Goal: Transaction & Acquisition: Purchase product/service

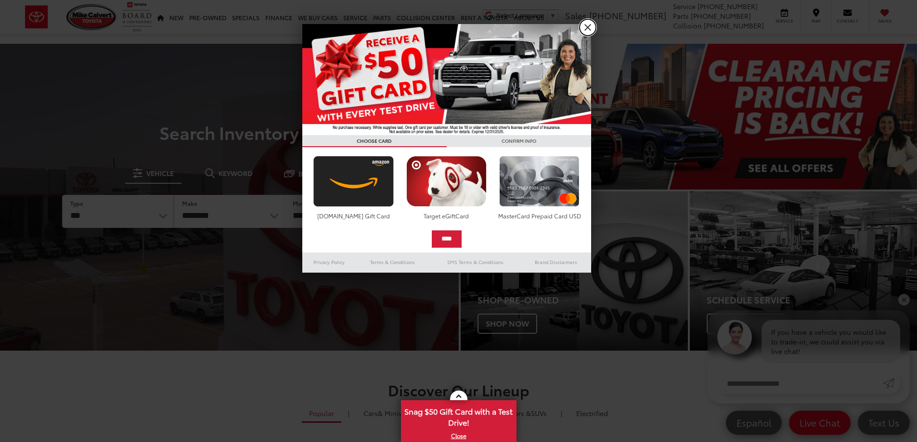
click at [590, 26] on link "X" at bounding box center [587, 27] width 16 height 16
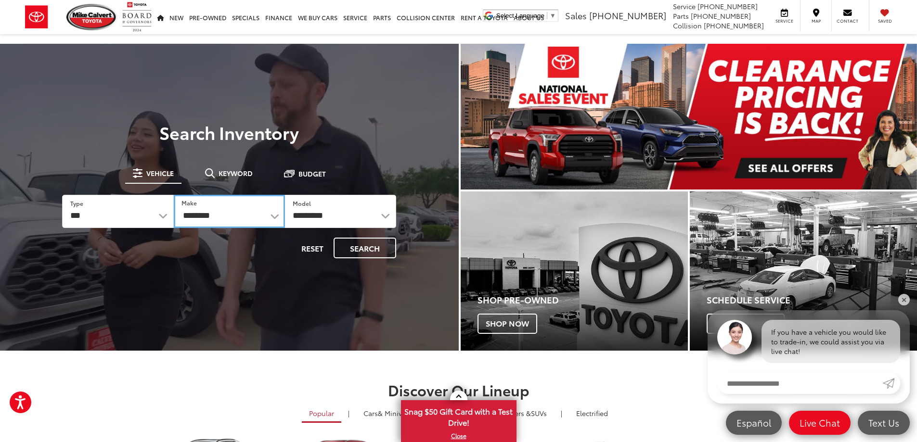
click at [280, 220] on select "**********" at bounding box center [229, 211] width 111 height 33
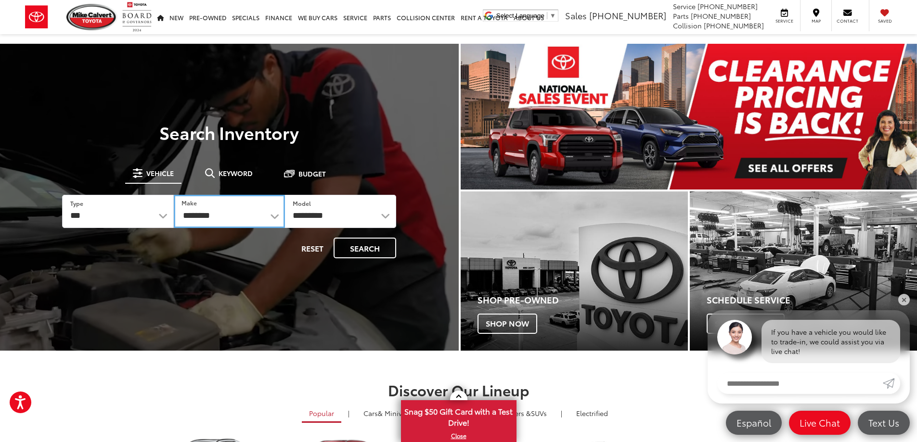
select select "******"
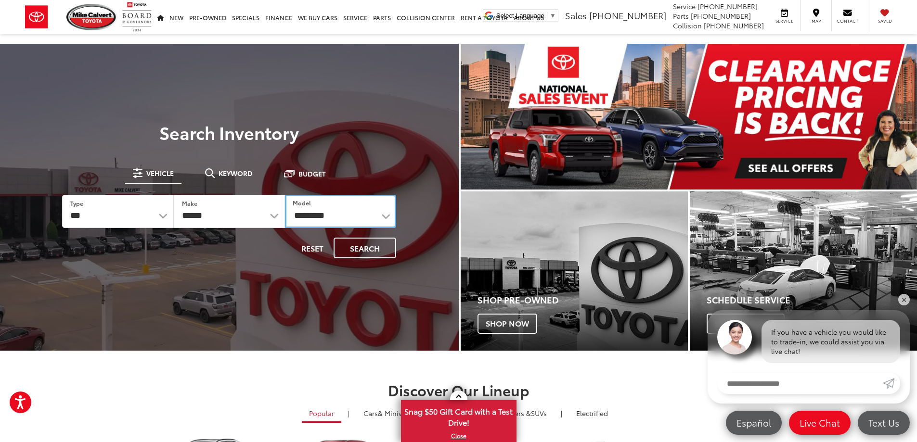
click at [344, 210] on select "**********" at bounding box center [340, 211] width 111 height 33
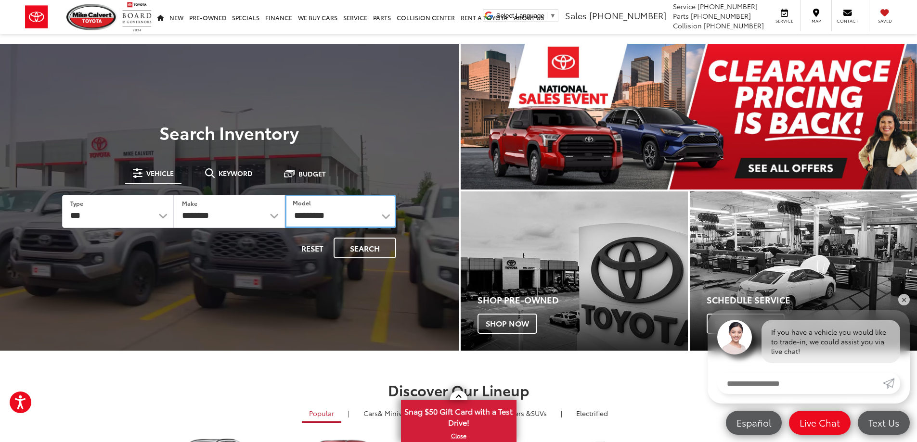
select select "*****"
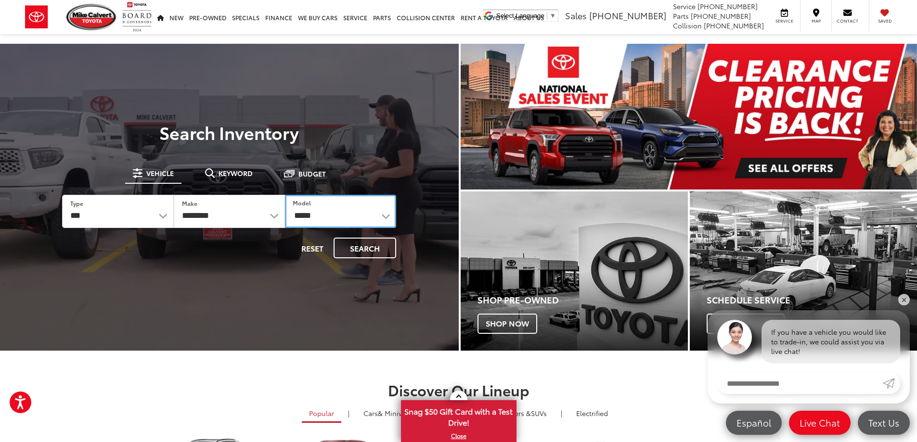
click at [344, 210] on select "**********" at bounding box center [340, 211] width 111 height 33
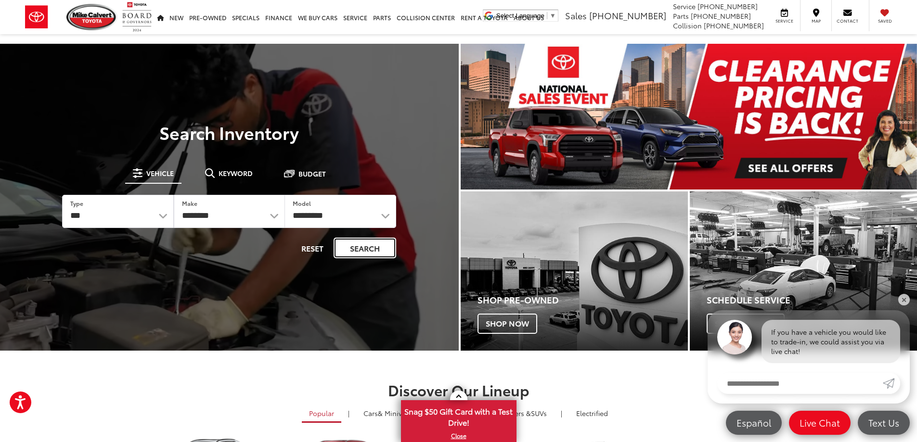
click at [365, 246] on button "Search" at bounding box center [364, 248] width 63 height 21
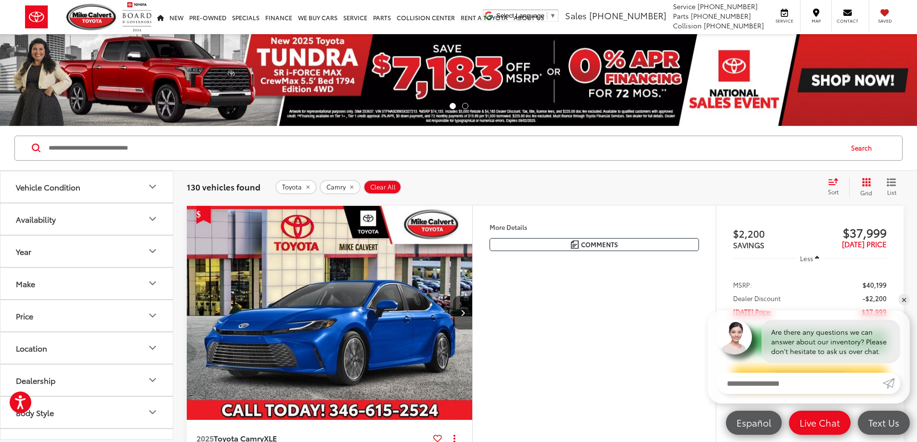
scroll to position [92, 0]
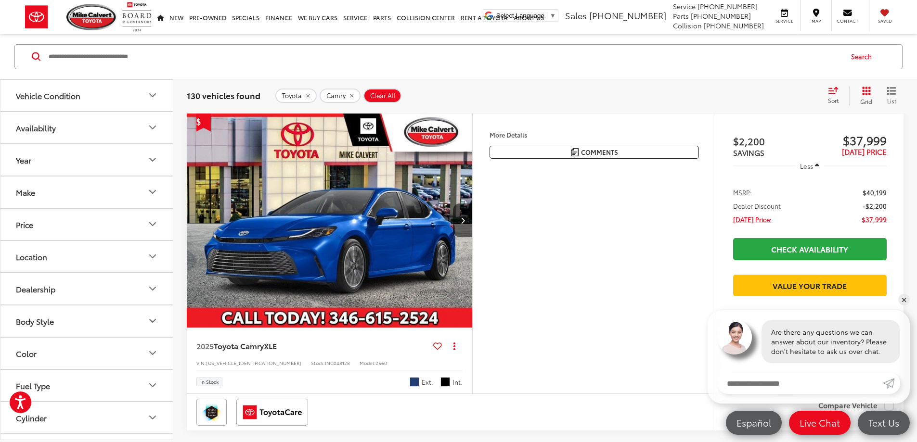
click at [126, 101] on button "Vehicle Condition" at bounding box center [86, 94] width 173 height 31
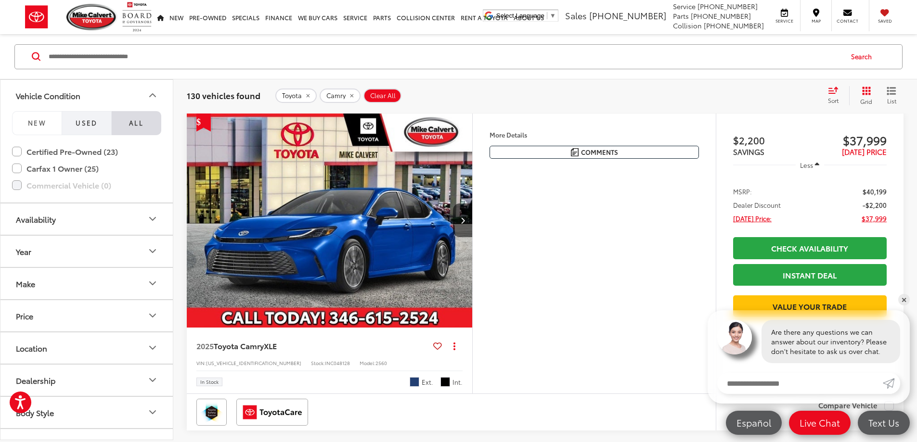
click at [81, 124] on span "Used" at bounding box center [87, 122] width 22 height 9
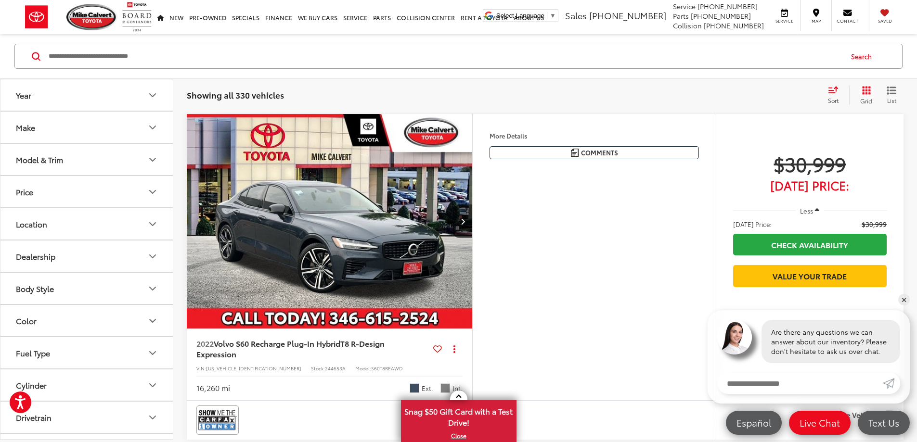
click at [90, 98] on button "Year" at bounding box center [86, 94] width 173 height 31
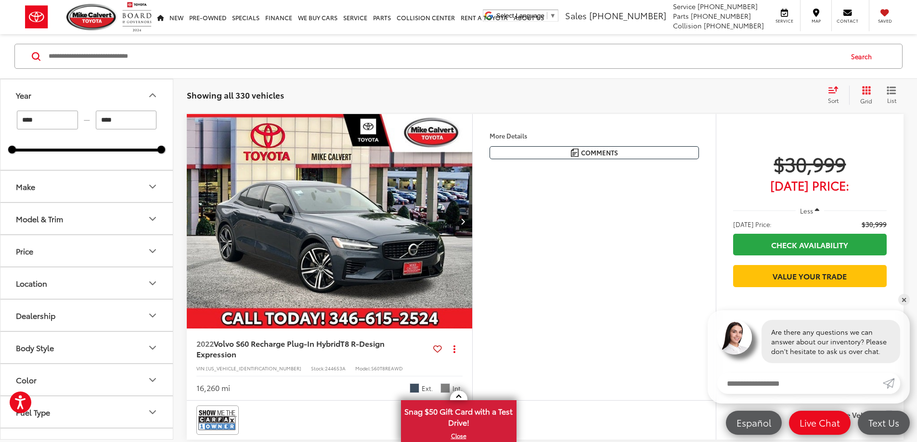
click at [62, 116] on input "****" at bounding box center [47, 120] width 61 height 19
type input "****"
click at [55, 192] on button "Make" at bounding box center [86, 186] width 173 height 31
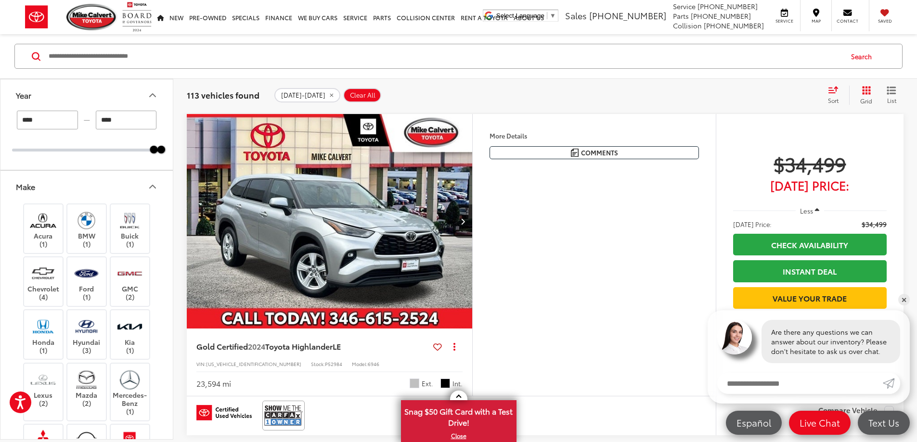
click at [148, 186] on icon "Make" at bounding box center [153, 187] width 12 height 12
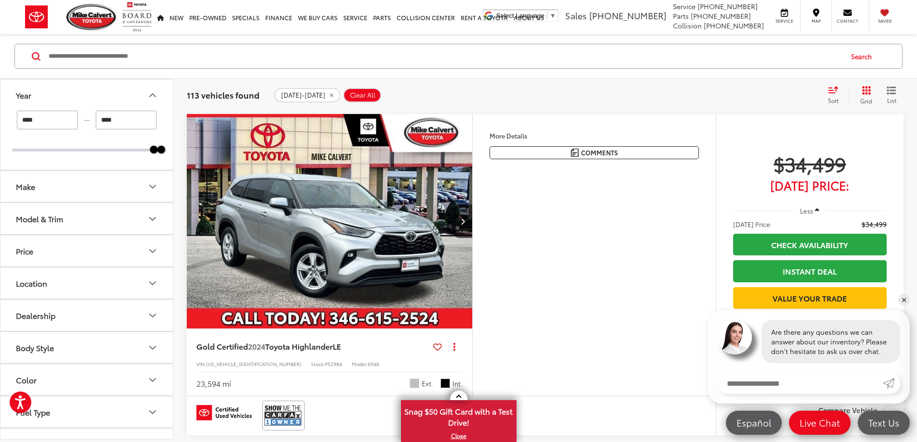
click at [152, 222] on icon "Model & Trim" at bounding box center [153, 219] width 12 height 12
click at [150, 187] on icon "Make" at bounding box center [153, 187] width 12 height 12
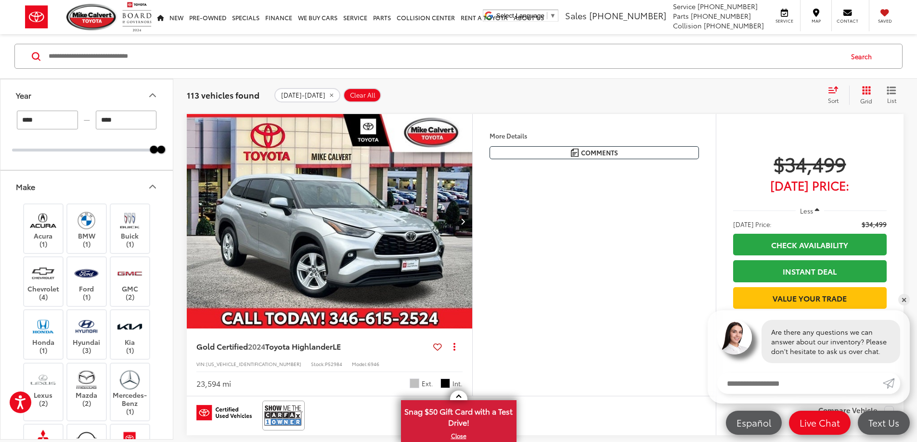
click at [150, 187] on icon "Make" at bounding box center [153, 187] width 12 height 12
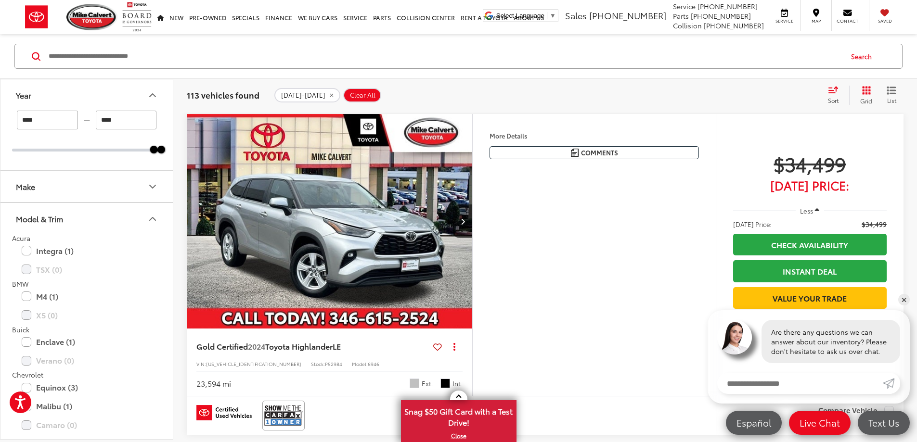
click at [150, 187] on icon "Make" at bounding box center [153, 187] width 12 height 12
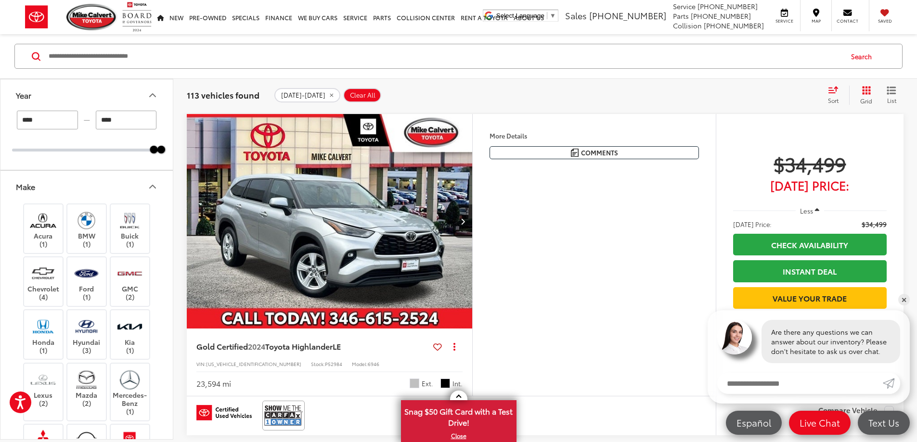
click at [150, 187] on icon "Make" at bounding box center [153, 187] width 12 height 12
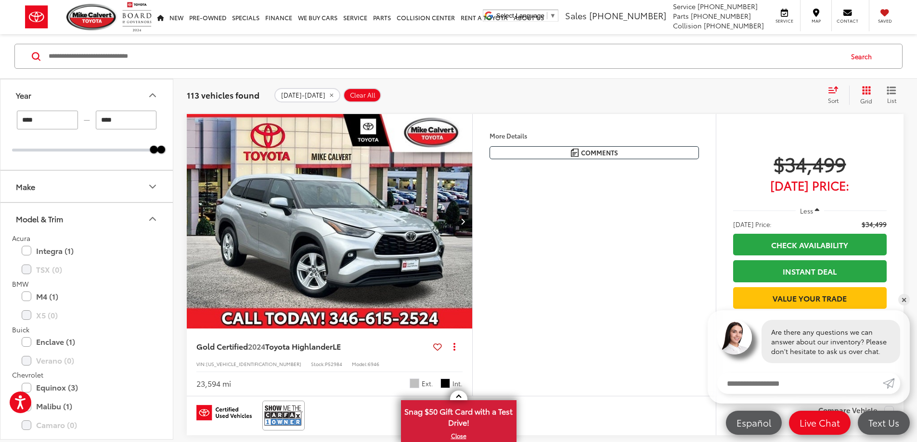
click at [100, 181] on button "Make" at bounding box center [86, 186] width 173 height 31
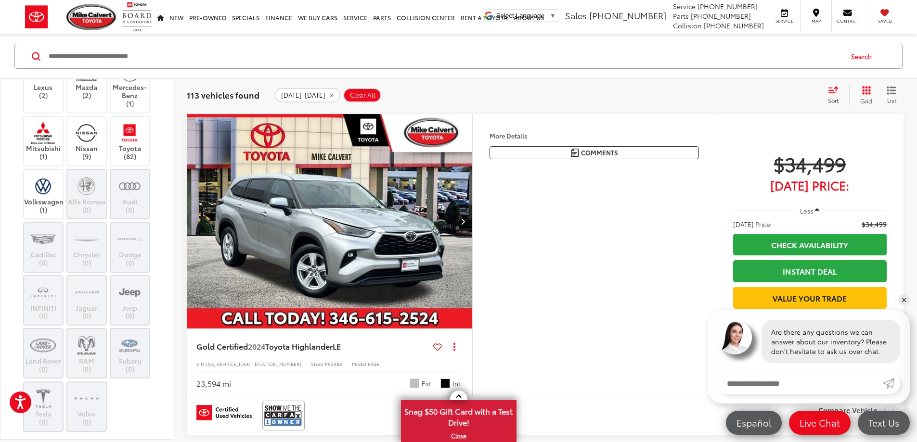
scroll to position [327, 0]
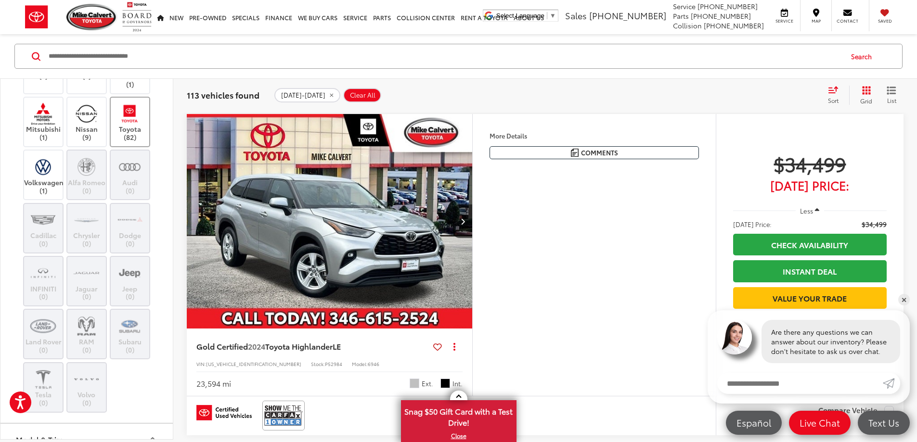
click at [126, 110] on img at bounding box center [129, 114] width 26 height 23
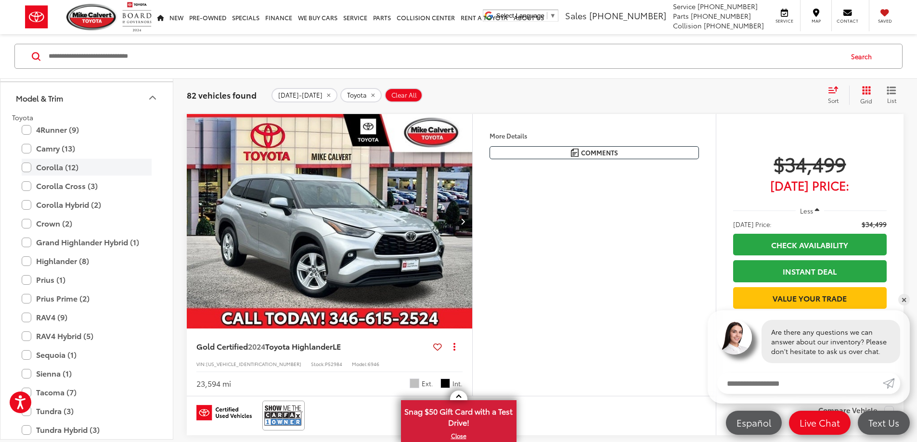
scroll to position [674, 0]
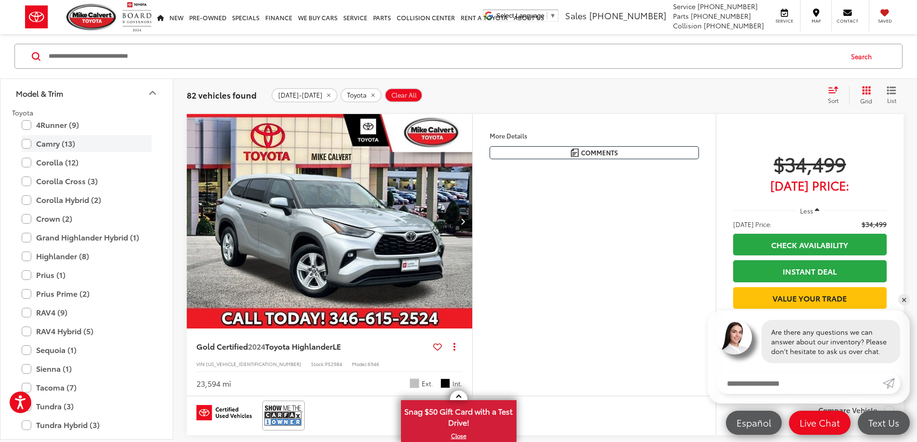
click at [51, 142] on label "Camry (13)" at bounding box center [87, 143] width 130 height 17
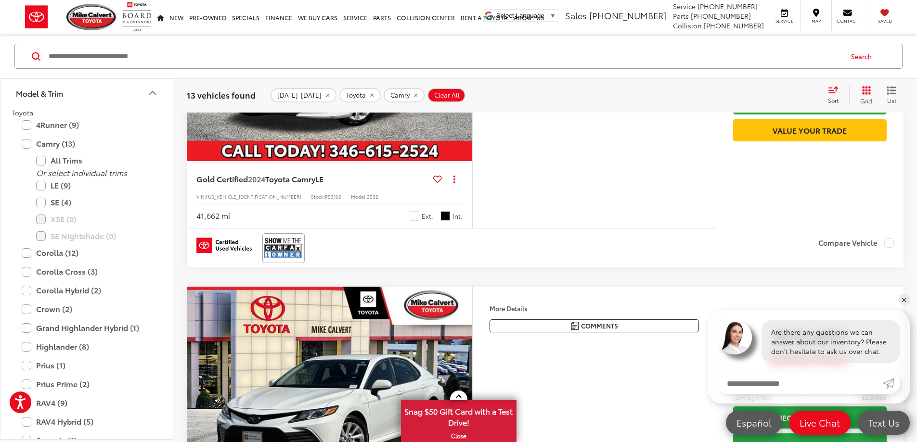
scroll to position [514, 0]
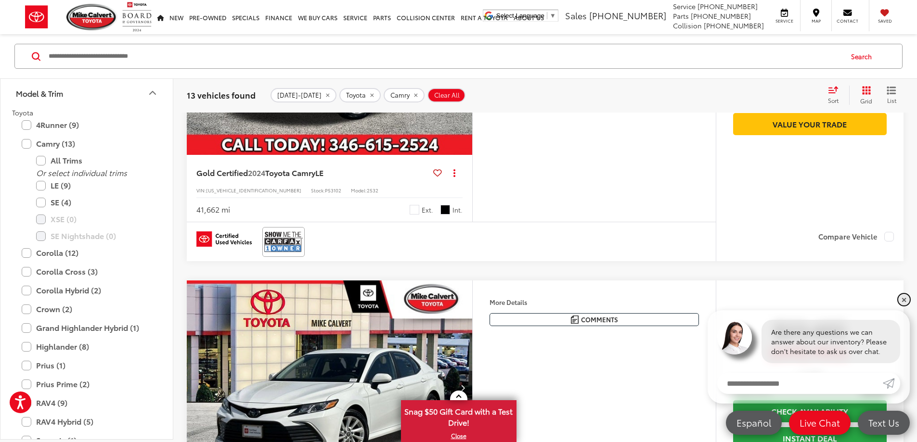
click at [904, 298] on link "✕" at bounding box center [904, 300] width 12 height 12
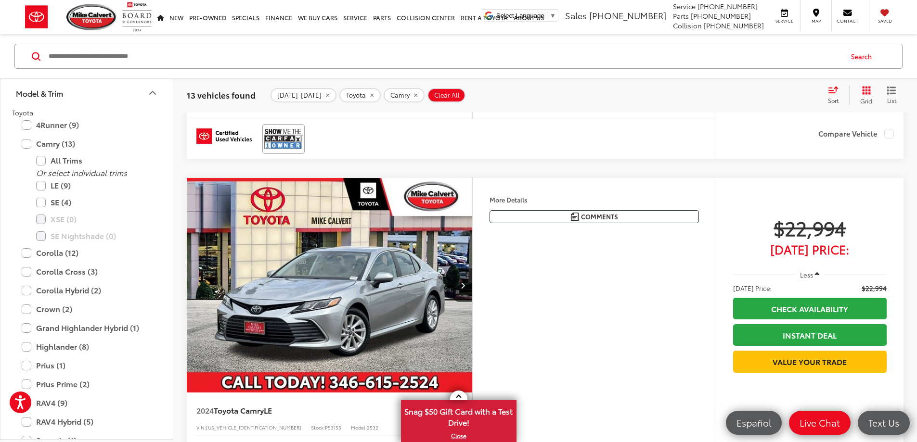
scroll to position [0, 0]
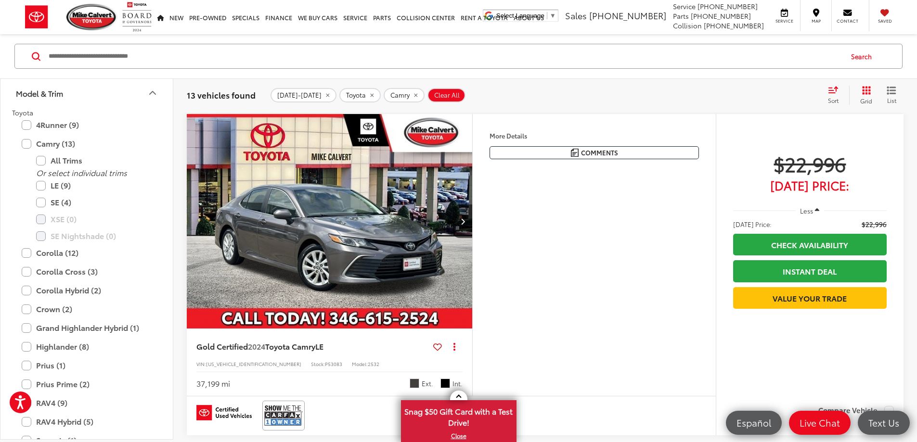
click at [154, 91] on icon "Model & Trim" at bounding box center [153, 93] width 12 height 12
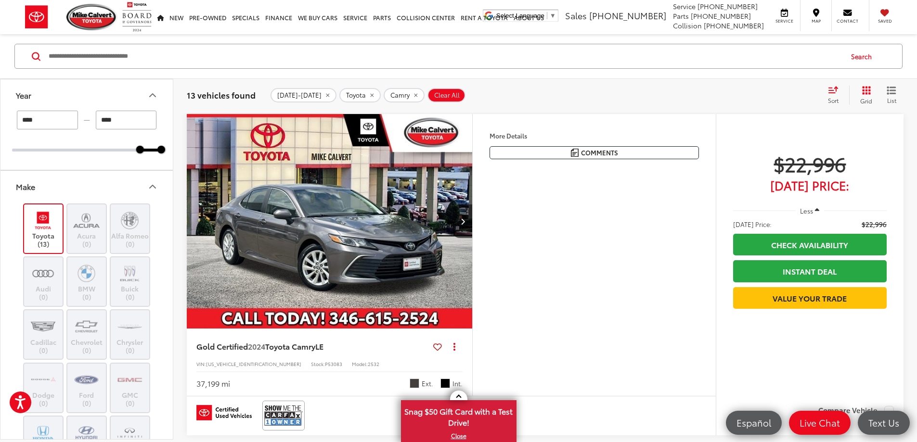
click at [155, 96] on icon "Year" at bounding box center [153, 95] width 6 height 3
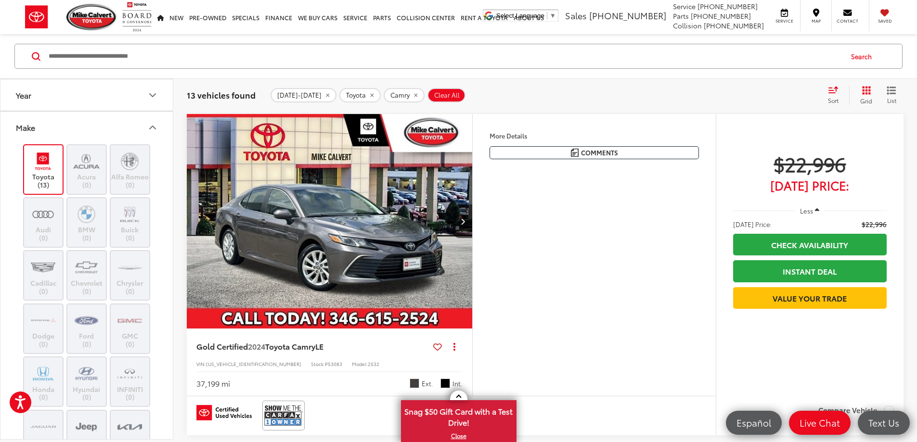
click at [155, 96] on icon "Year" at bounding box center [153, 96] width 12 height 12
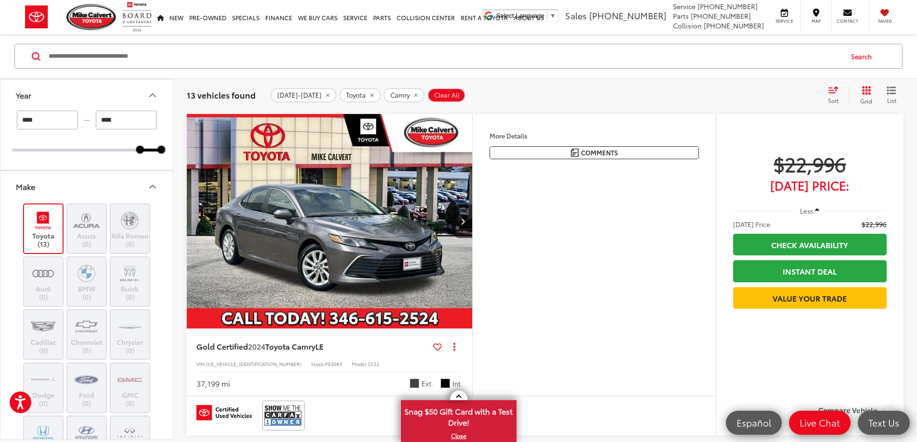
click at [46, 125] on input "****" at bounding box center [47, 120] width 61 height 19
type input "****"
click at [4, 163] on div "**** — **** 2024 2025" at bounding box center [86, 140] width 172 height 59
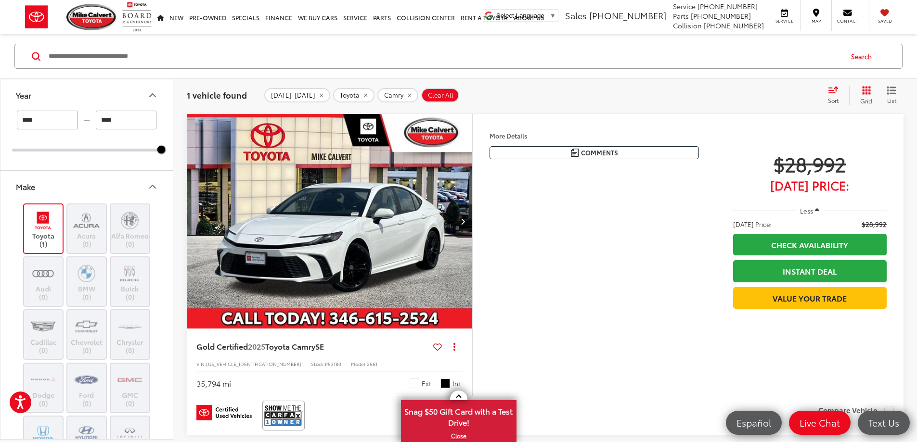
click at [111, 57] on input "Search by Make, Model, or Keyword" at bounding box center [445, 56] width 794 height 23
type input "*********"
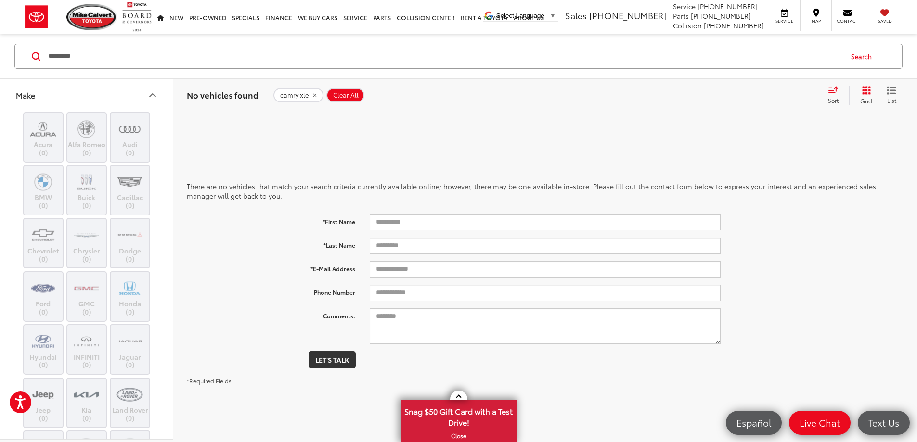
click at [346, 85] on div "No vehicles found camry xle Clear All + 0 test Sort Price: High to Low Price: L…" at bounding box center [544, 95] width 743 height 35
click at [343, 94] on span "Clear All" at bounding box center [346, 95] width 26 height 8
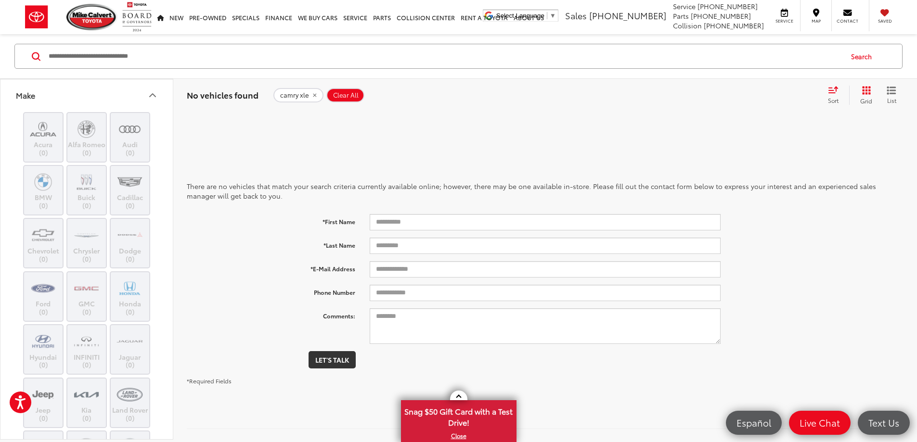
click at [343, 94] on span "Clear All" at bounding box center [346, 95] width 26 height 8
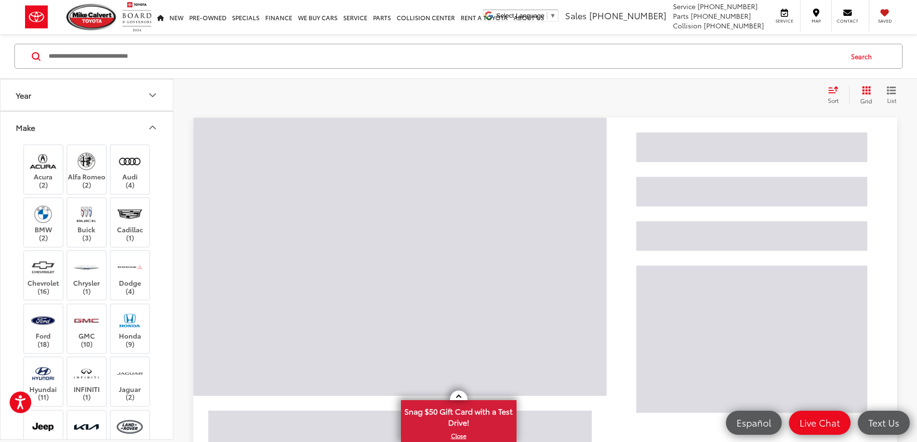
click at [343, 94] on div "Clear All + 0" at bounding box center [503, 95] width 633 height 8
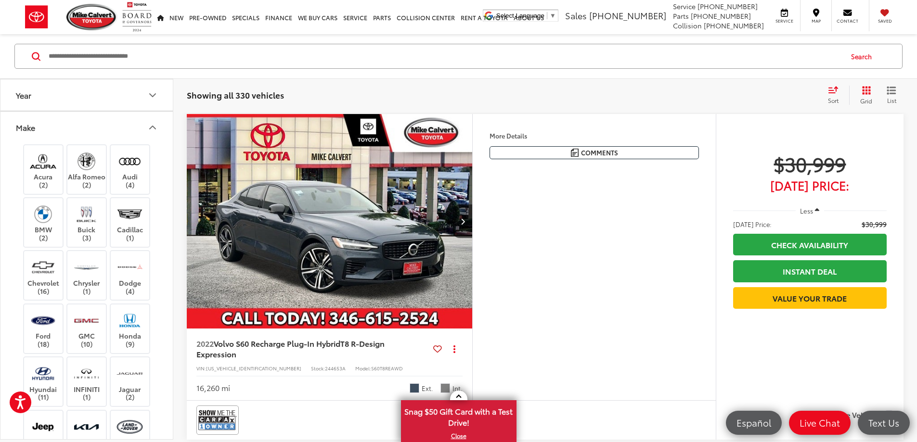
click at [359, 224] on img "2022 Volvo S60 Recharge Plug-In Hybrid T8 R-Design Expression 0" at bounding box center [329, 221] width 287 height 215
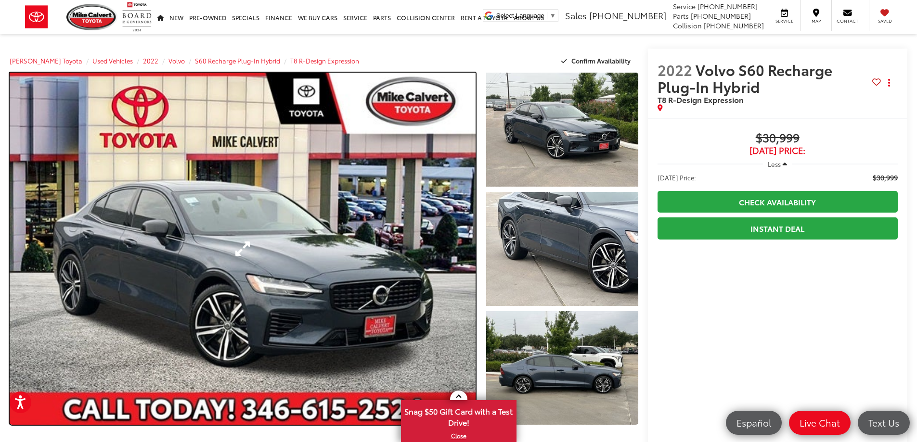
click at [359, 224] on link "Expand Photo 0" at bounding box center [243, 249] width 466 height 352
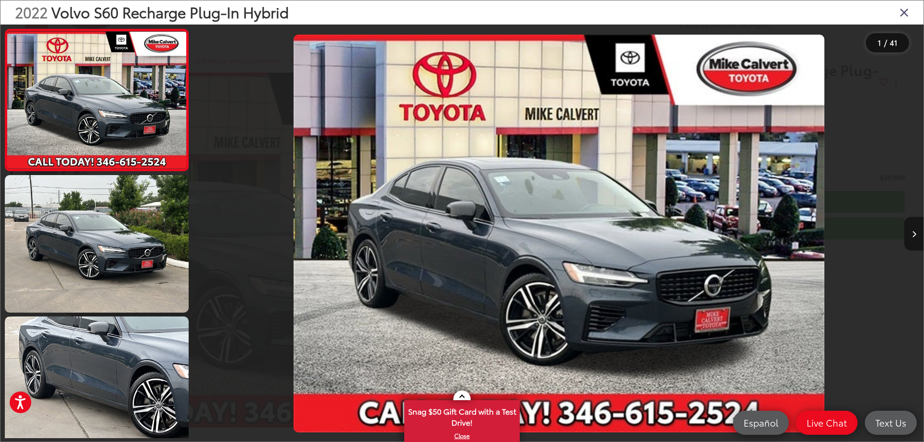
click at [911, 228] on button "Next image" at bounding box center [913, 234] width 19 height 34
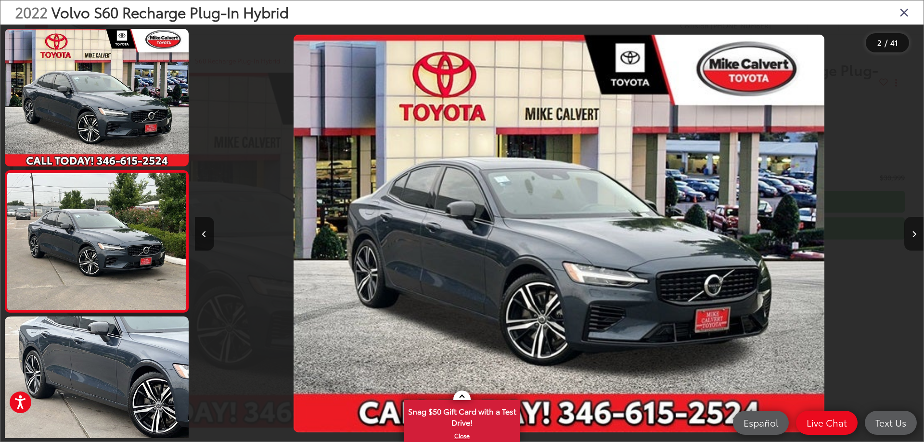
scroll to position [36, 0]
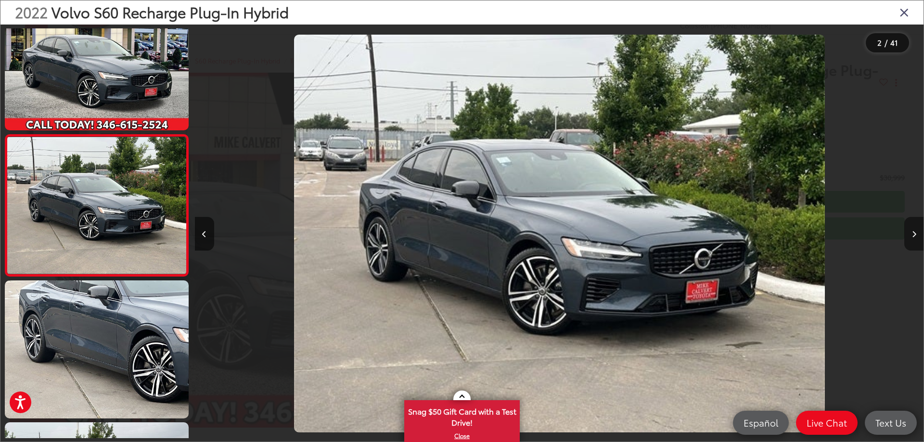
click at [912, 237] on icon "Next image" at bounding box center [914, 234] width 4 height 7
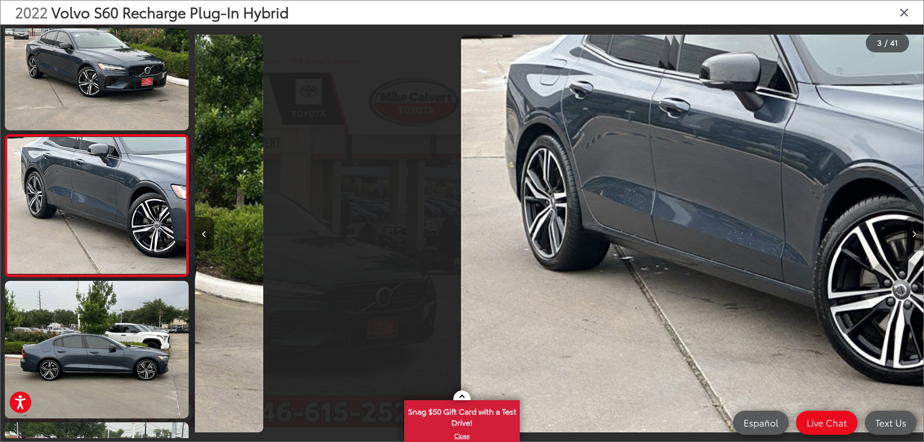
scroll to position [0, 1458]
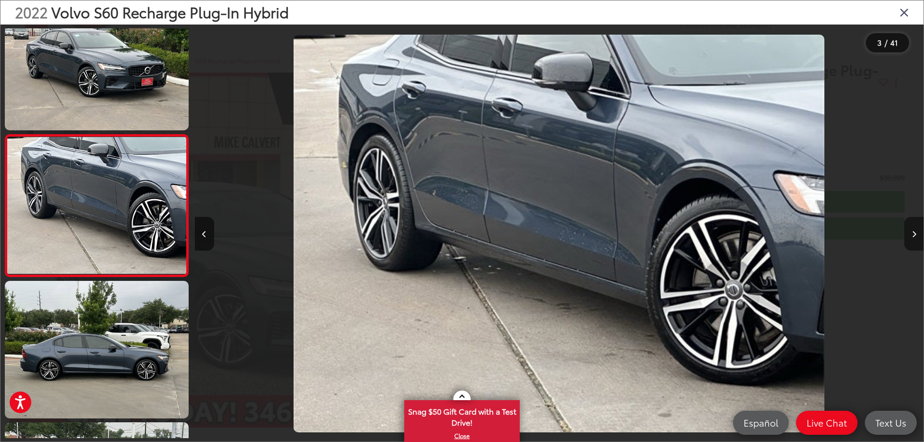
click at [912, 237] on icon "Next image" at bounding box center [914, 234] width 4 height 7
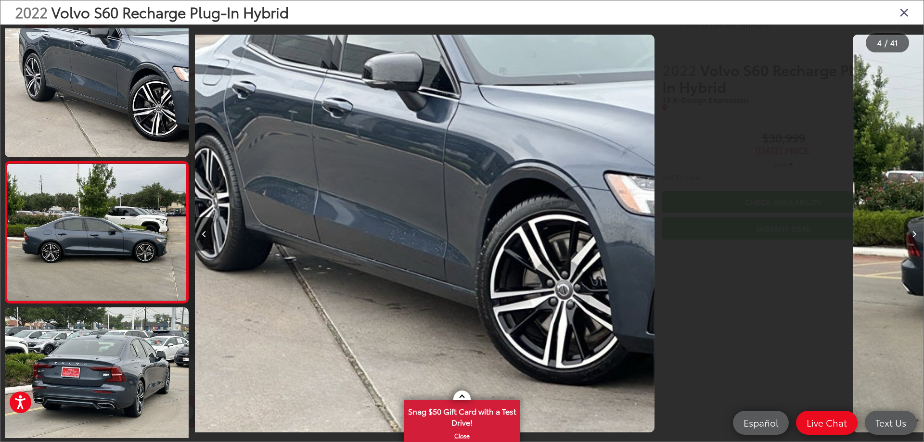
scroll to position [320, 0]
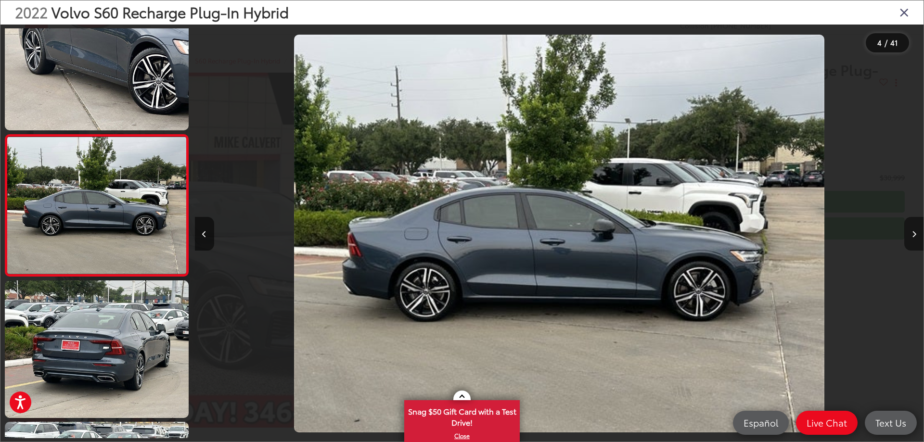
click at [912, 237] on icon "Next image" at bounding box center [914, 234] width 4 height 7
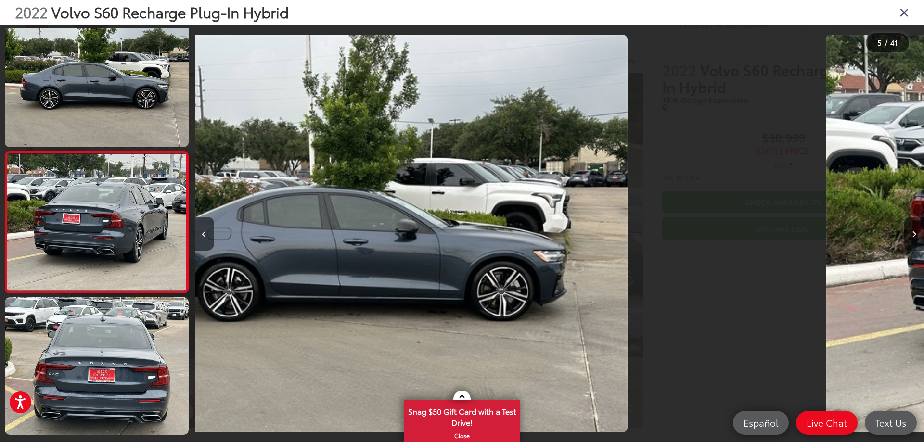
scroll to position [461, 0]
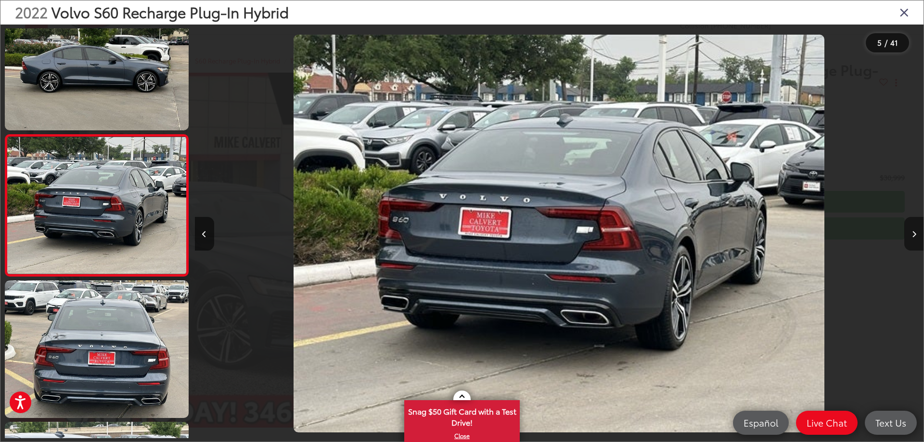
click at [912, 237] on icon "Next image" at bounding box center [914, 234] width 4 height 7
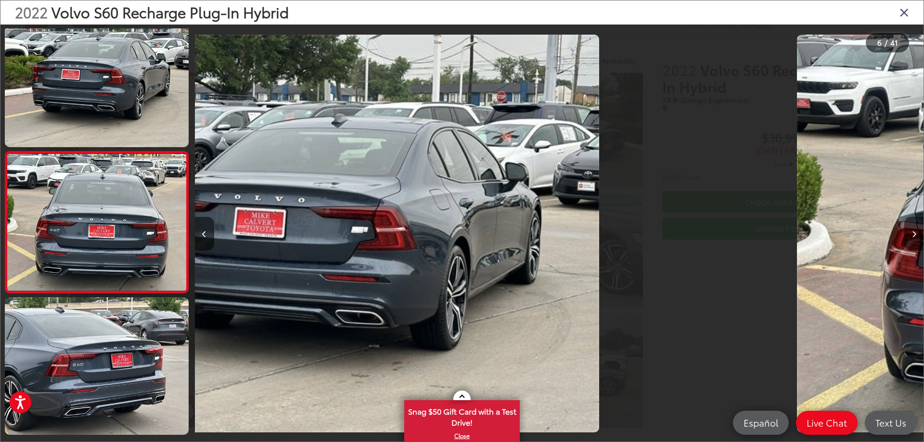
scroll to position [602, 0]
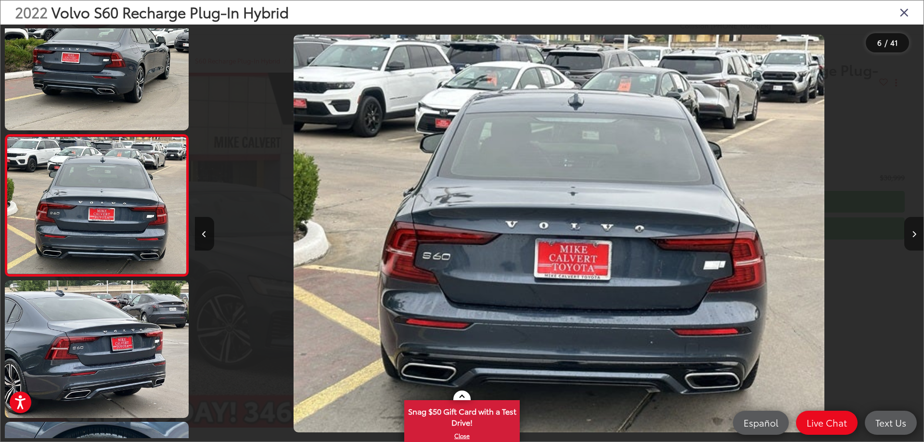
click at [912, 237] on icon "Next image" at bounding box center [914, 234] width 4 height 7
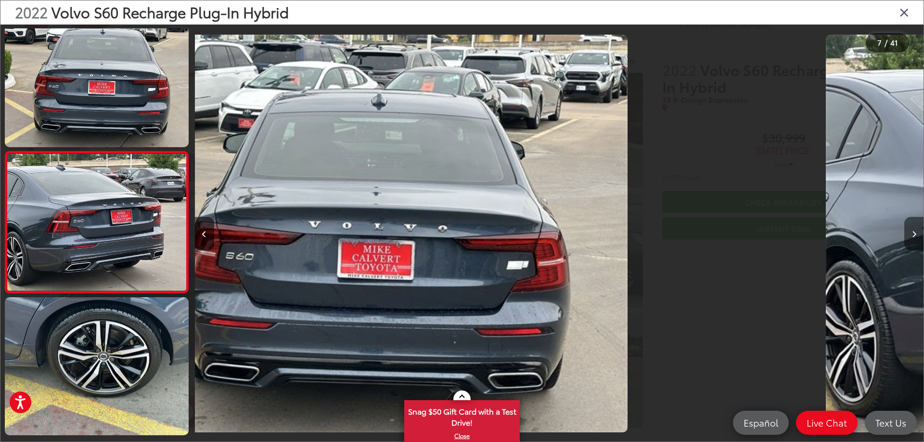
scroll to position [744, 0]
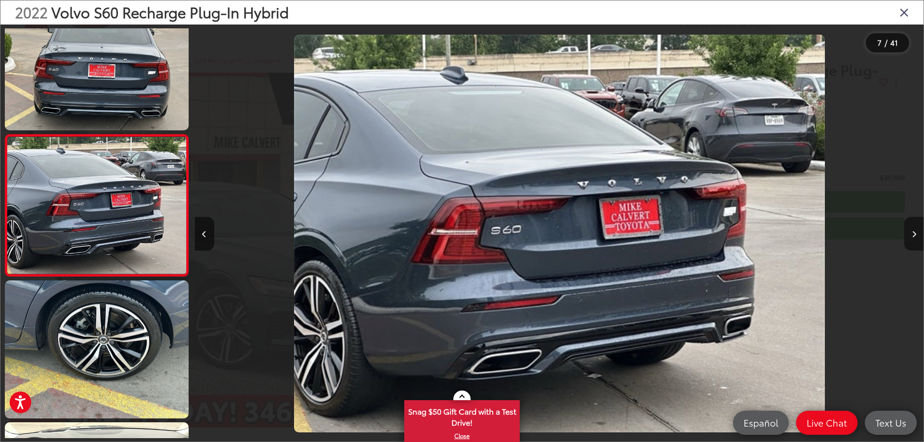
click at [912, 237] on icon "Next image" at bounding box center [914, 234] width 4 height 7
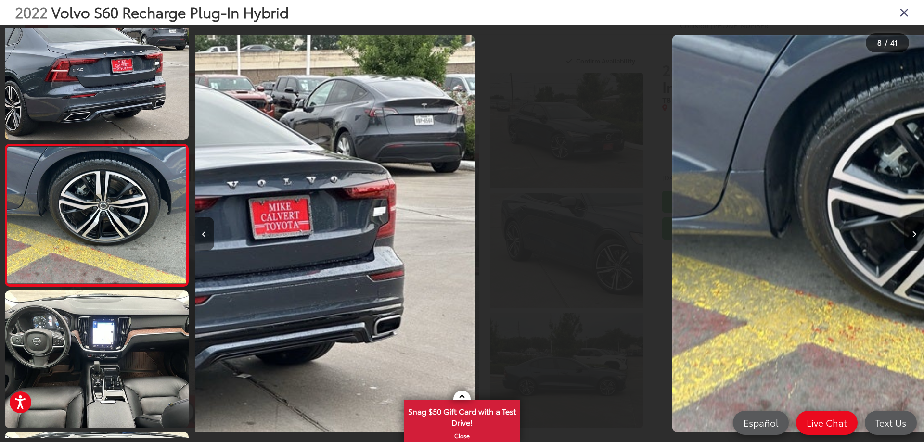
scroll to position [885, 0]
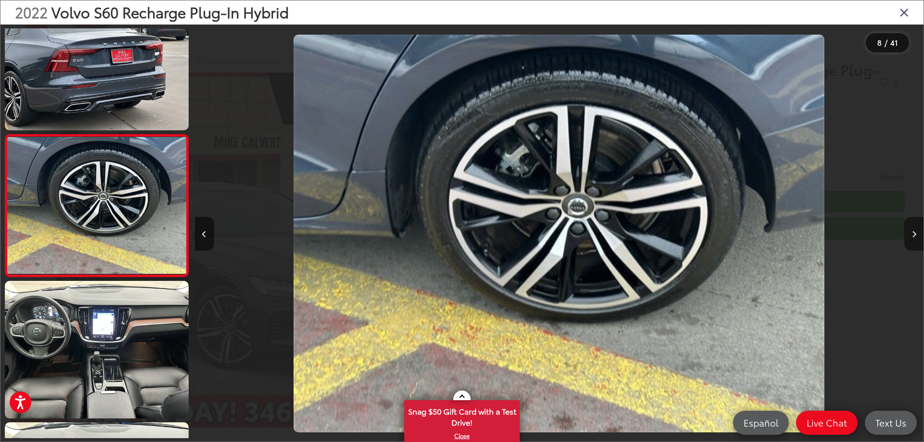
click at [912, 237] on icon "Next image" at bounding box center [914, 234] width 4 height 7
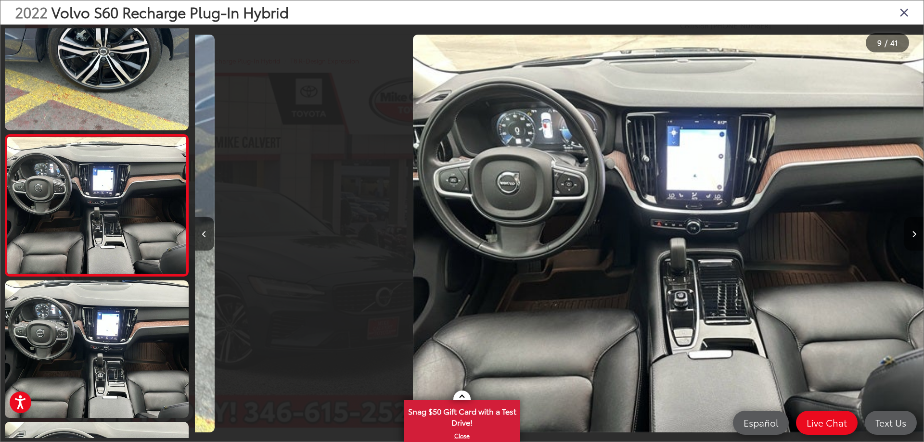
scroll to position [0, 5830]
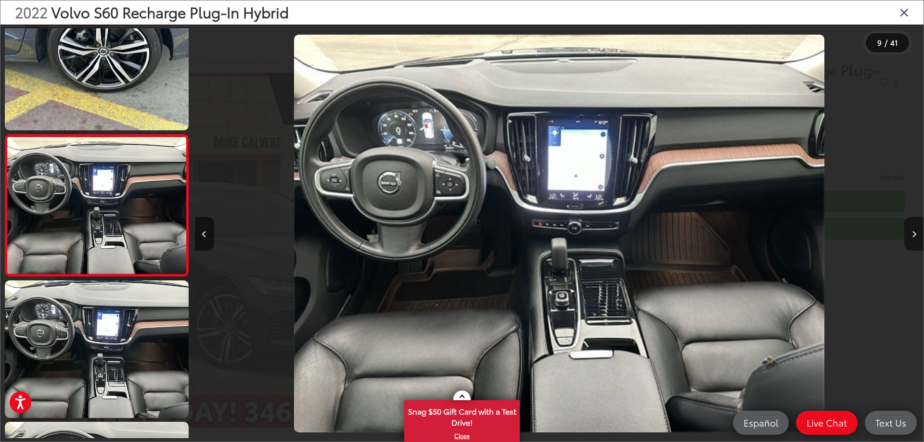
click at [912, 237] on icon "Next image" at bounding box center [914, 234] width 4 height 7
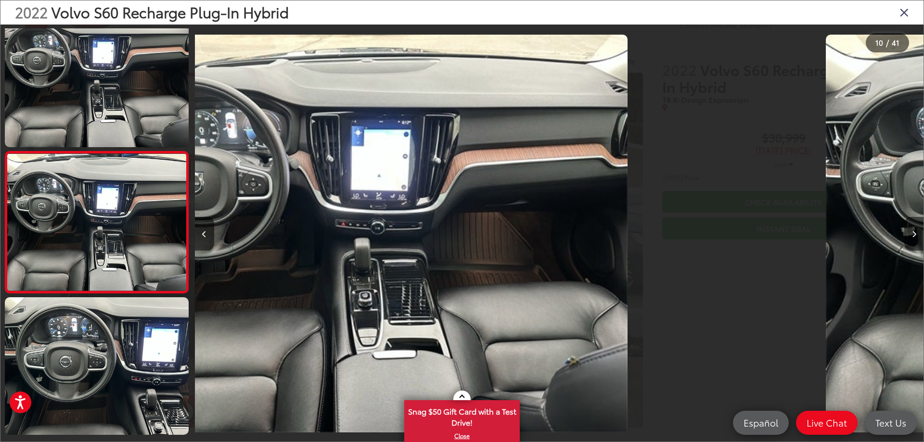
scroll to position [1169, 0]
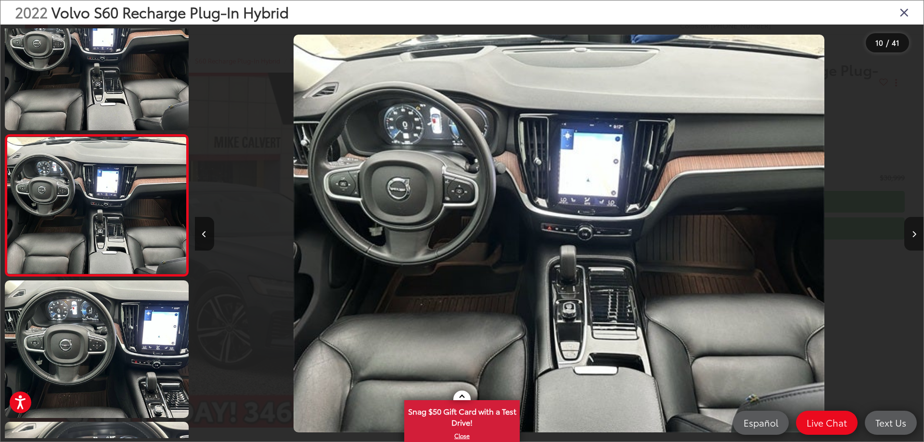
click at [912, 237] on icon "Next image" at bounding box center [914, 234] width 4 height 7
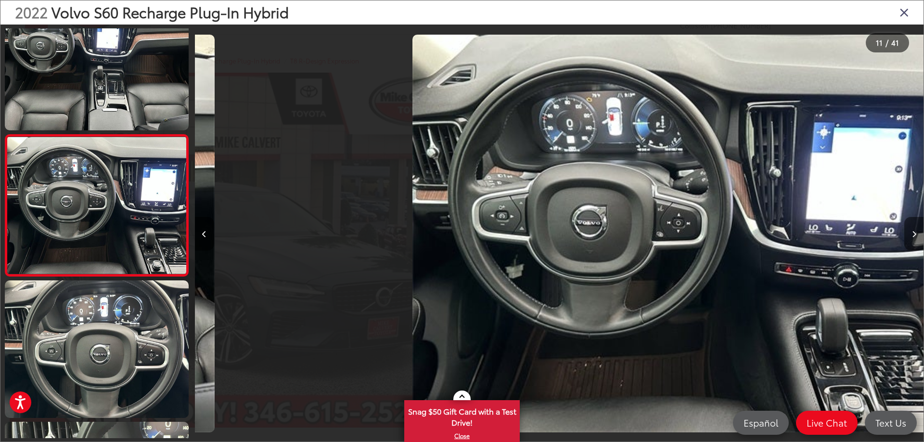
scroll to position [0, 7288]
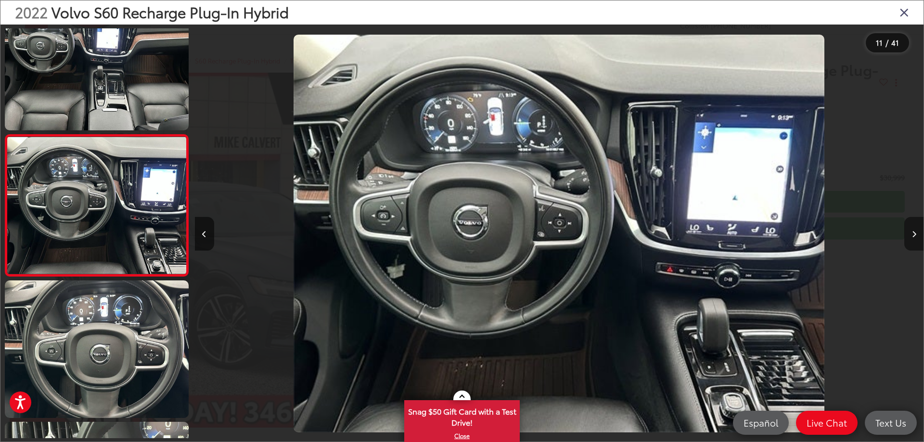
click at [912, 237] on icon "Next image" at bounding box center [914, 234] width 4 height 7
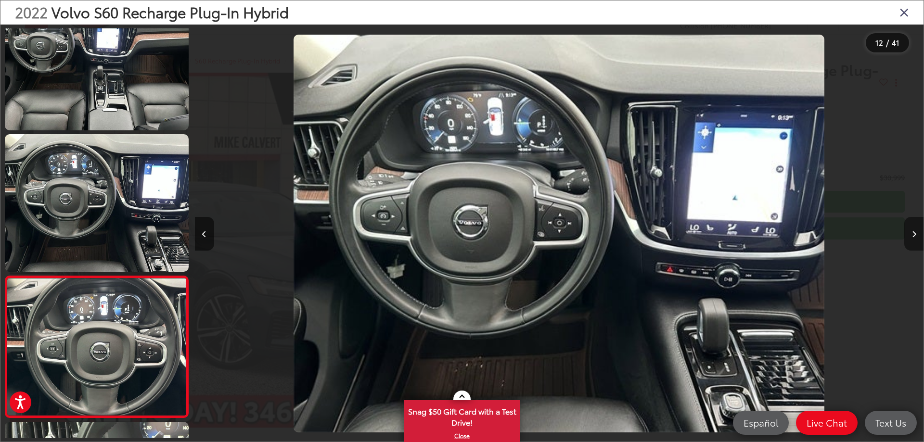
scroll to position [0, 0]
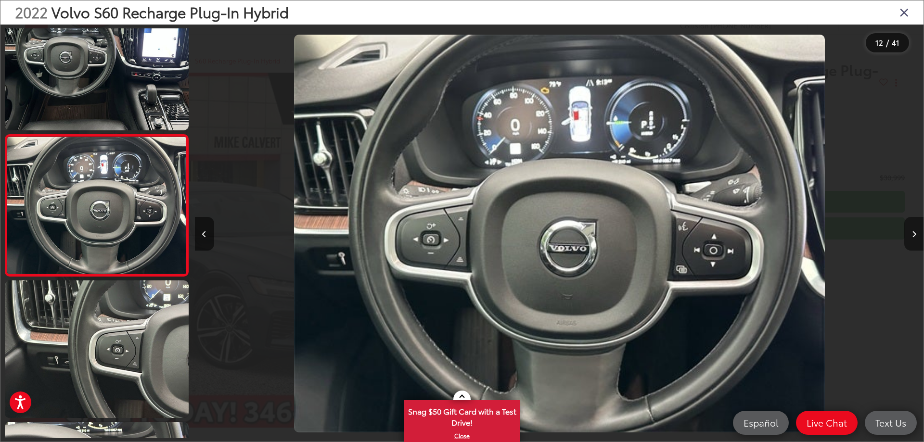
click at [912, 237] on icon "Next image" at bounding box center [914, 234] width 4 height 7
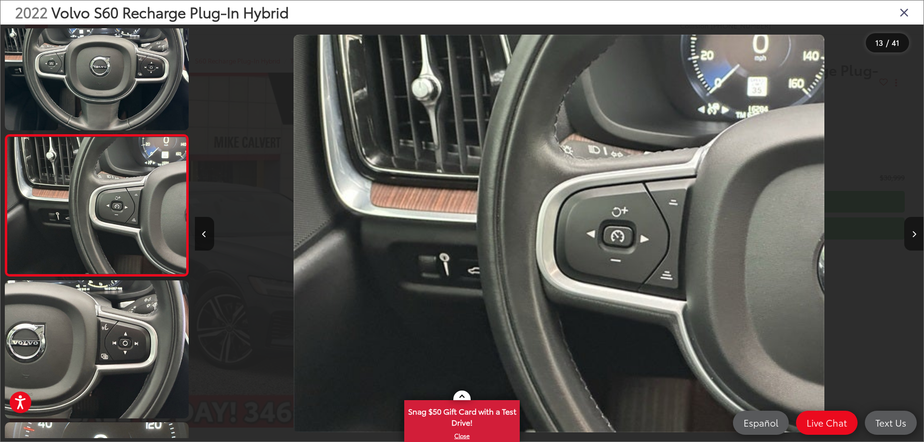
click at [912, 237] on icon "Next image" at bounding box center [914, 234] width 4 height 7
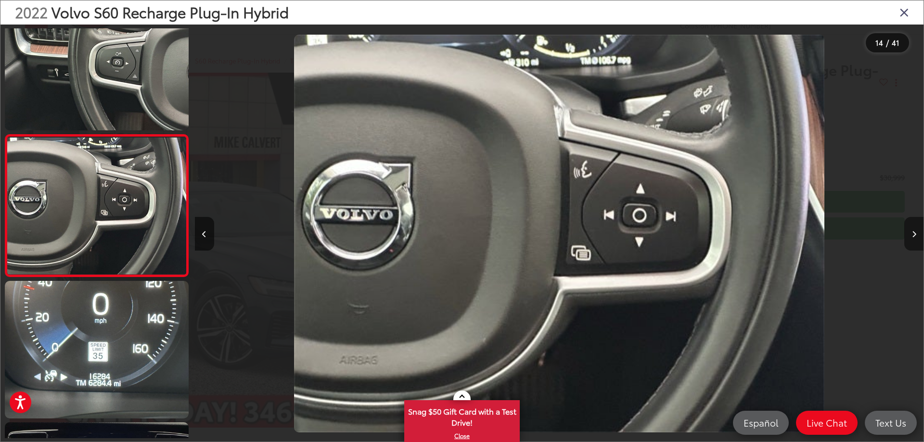
click at [912, 237] on icon "Next image" at bounding box center [914, 234] width 4 height 7
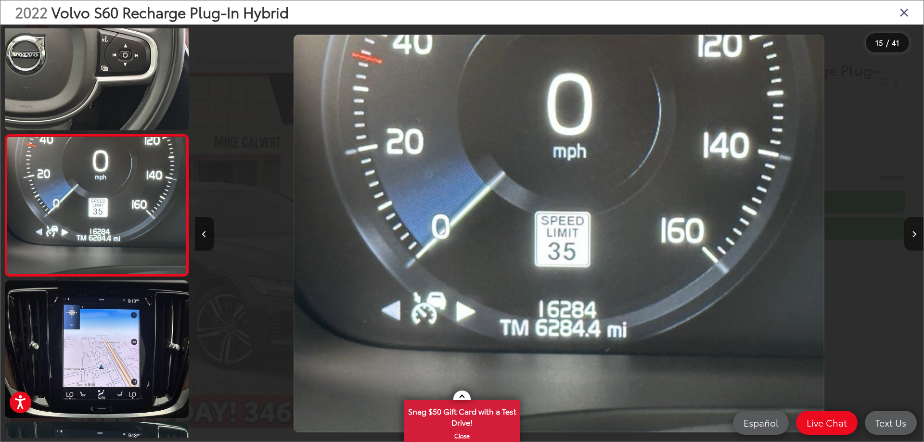
click at [912, 228] on button "Next image" at bounding box center [913, 234] width 19 height 34
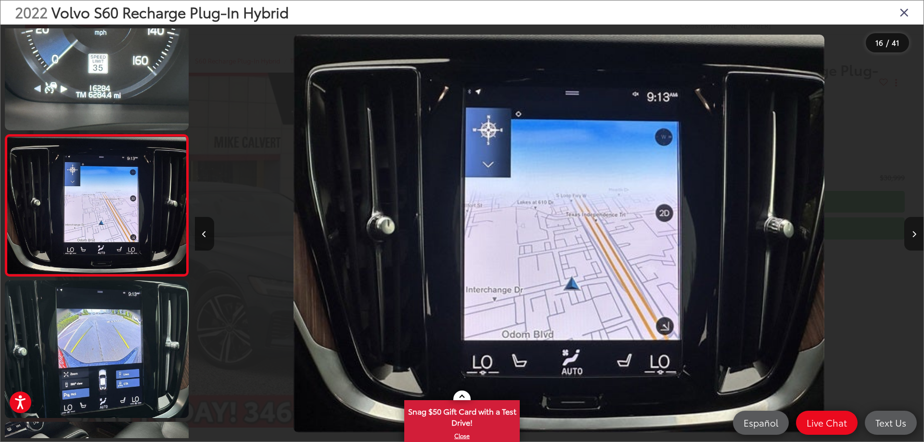
click at [912, 228] on button "Next image" at bounding box center [913, 234] width 19 height 34
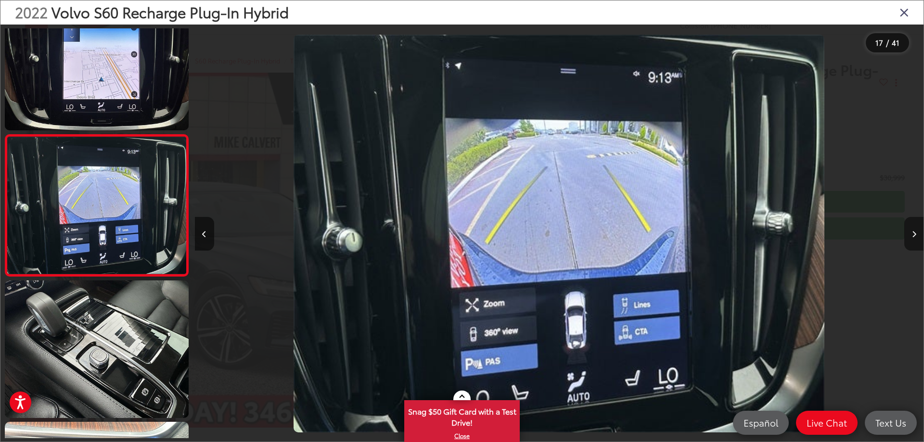
click at [912, 228] on button "Next image" at bounding box center [913, 234] width 19 height 34
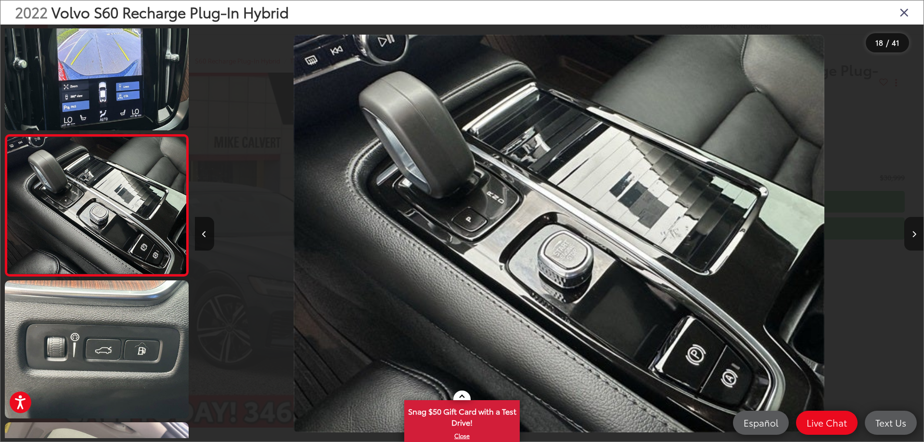
click at [912, 228] on button "Next image" at bounding box center [913, 234] width 19 height 34
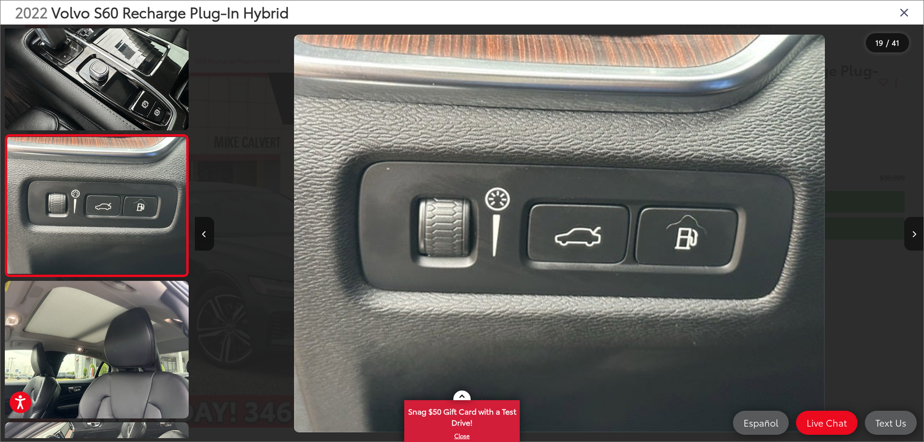
click at [912, 228] on button "Next image" at bounding box center [913, 234] width 19 height 34
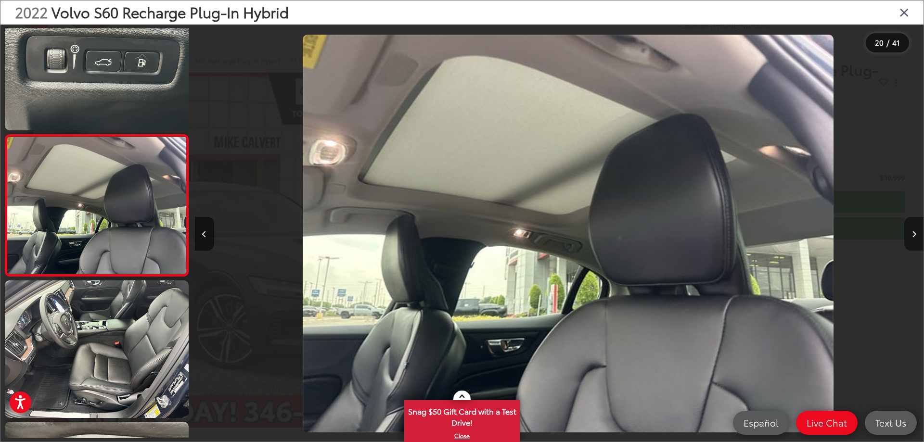
click at [912, 228] on button "Next image" at bounding box center [913, 234] width 19 height 34
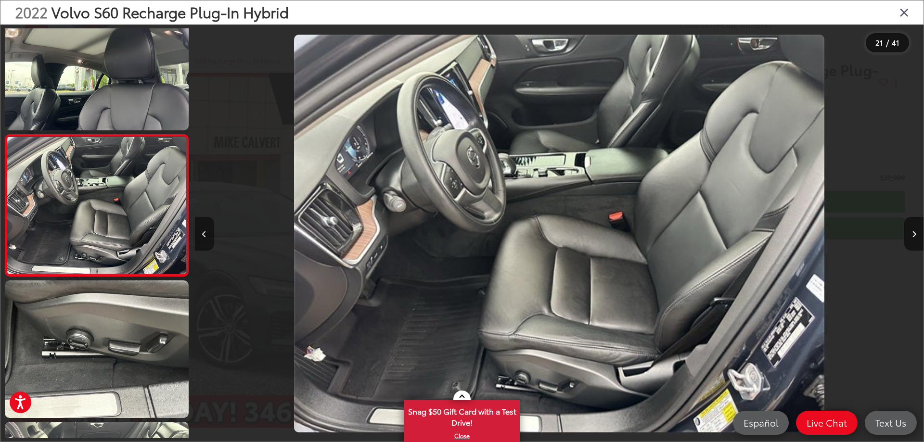
click at [209, 231] on button "Previous image" at bounding box center [204, 234] width 19 height 34
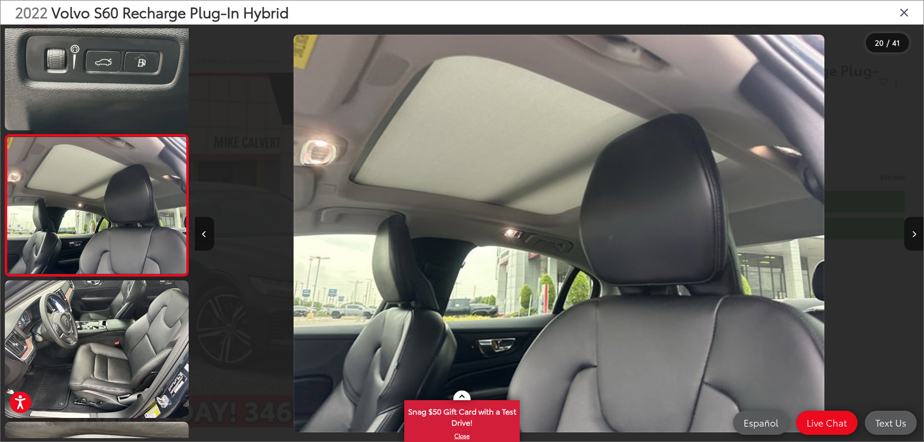
click at [902, 13] on icon "Close gallery" at bounding box center [904, 12] width 10 height 13
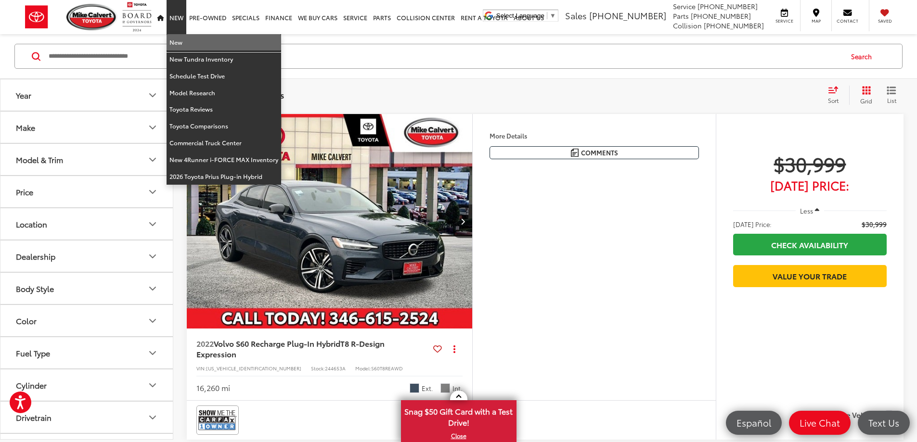
click at [175, 41] on link "New" at bounding box center [224, 42] width 115 height 17
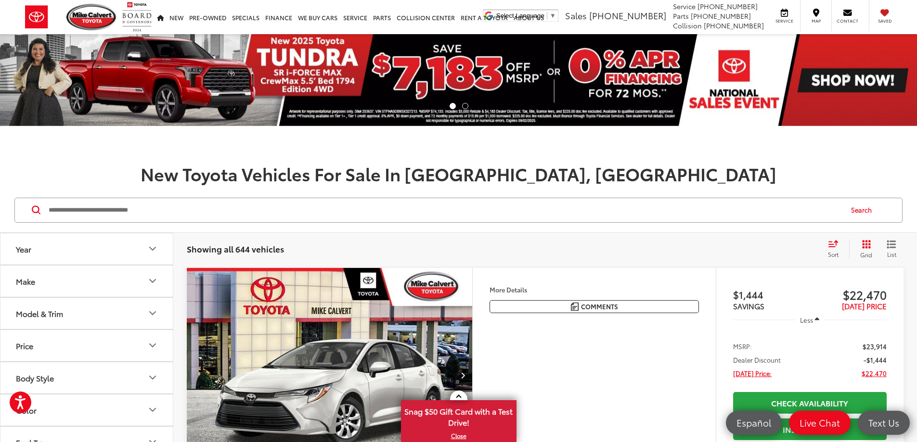
scroll to position [224, 0]
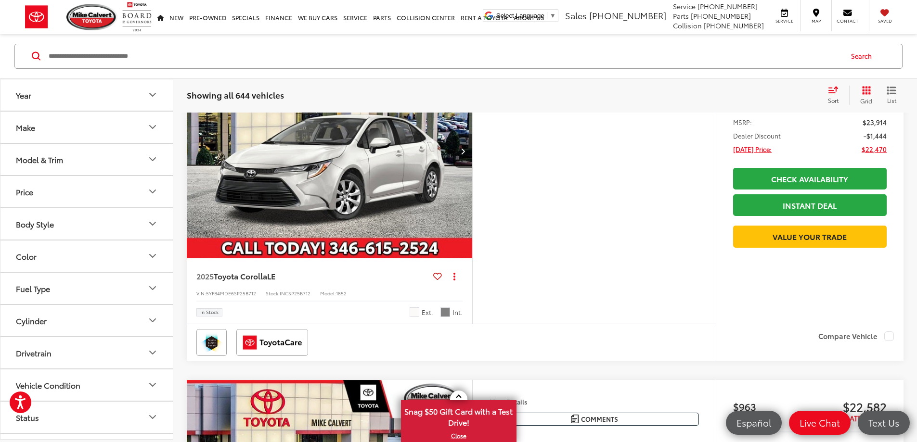
click at [110, 91] on button "Year" at bounding box center [86, 94] width 173 height 31
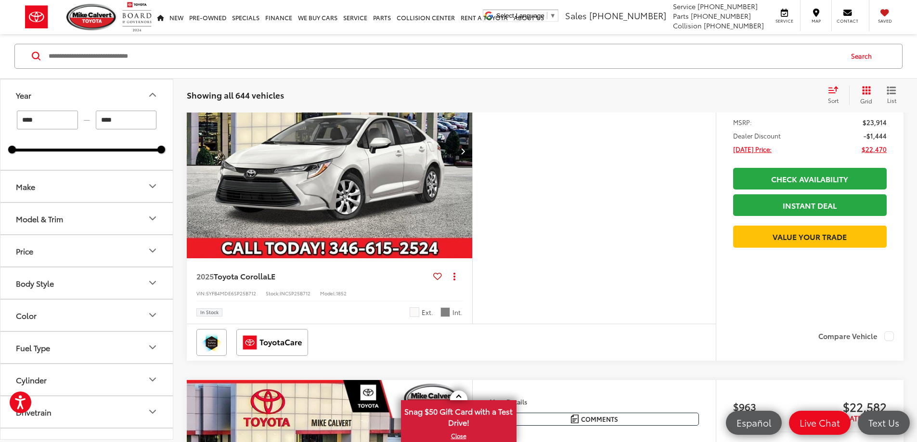
click at [57, 121] on input "****" at bounding box center [47, 120] width 61 height 19
type input "****"
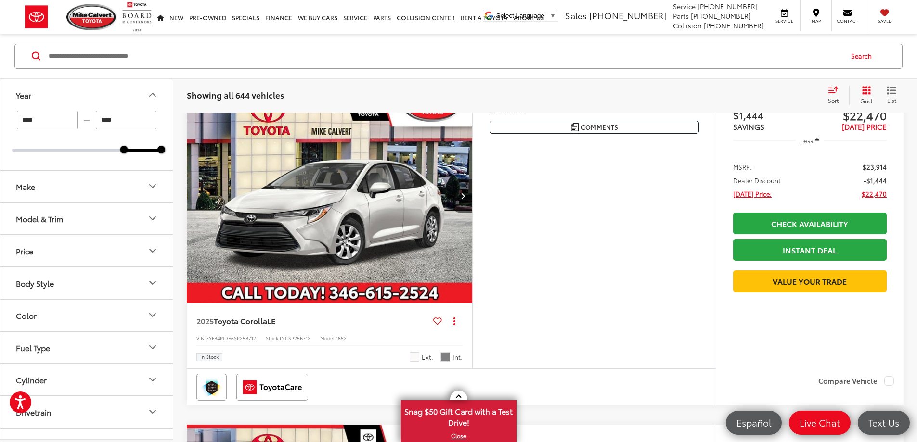
scroll to position [154, 0]
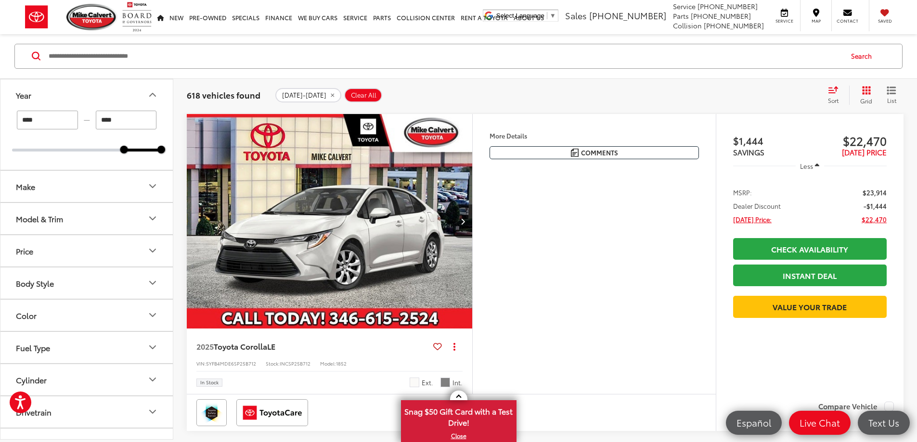
click at [68, 223] on button "Model & Trim" at bounding box center [86, 218] width 173 height 31
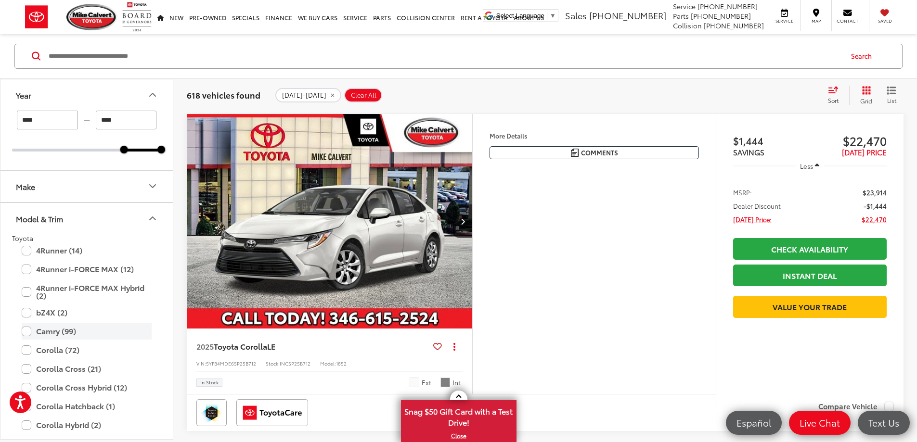
click at [51, 332] on label "Camry (99)" at bounding box center [87, 331] width 130 height 17
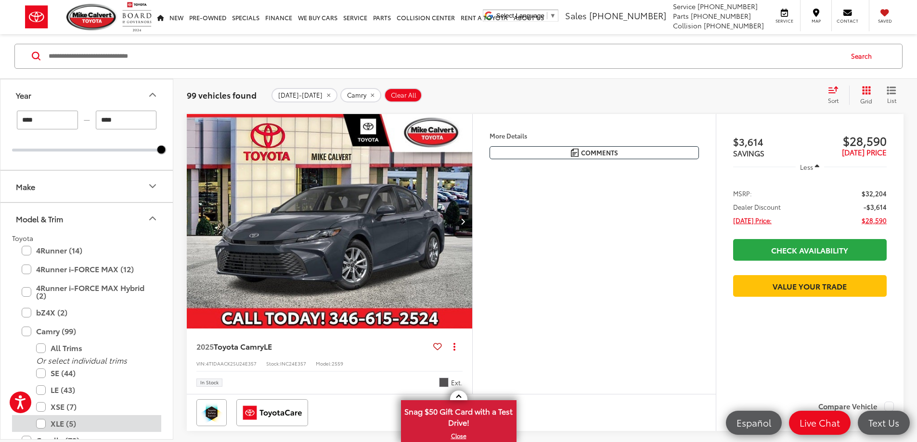
click at [66, 422] on label "XLE (5)" at bounding box center [93, 424] width 115 height 17
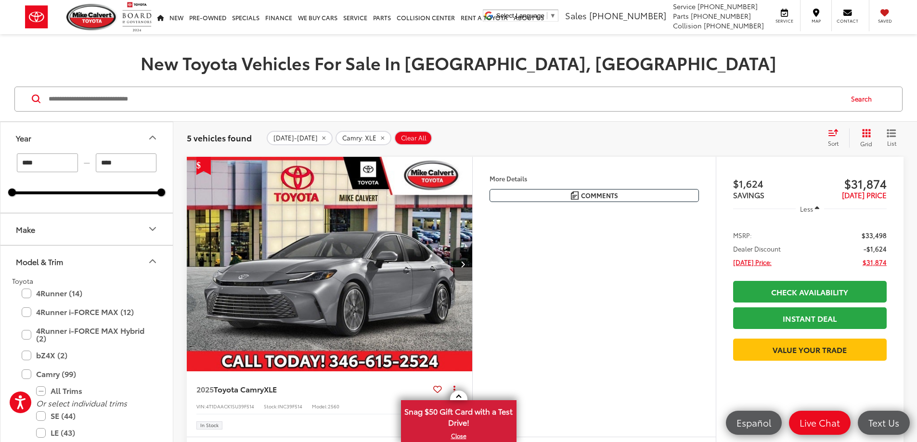
scroll to position [200, 0]
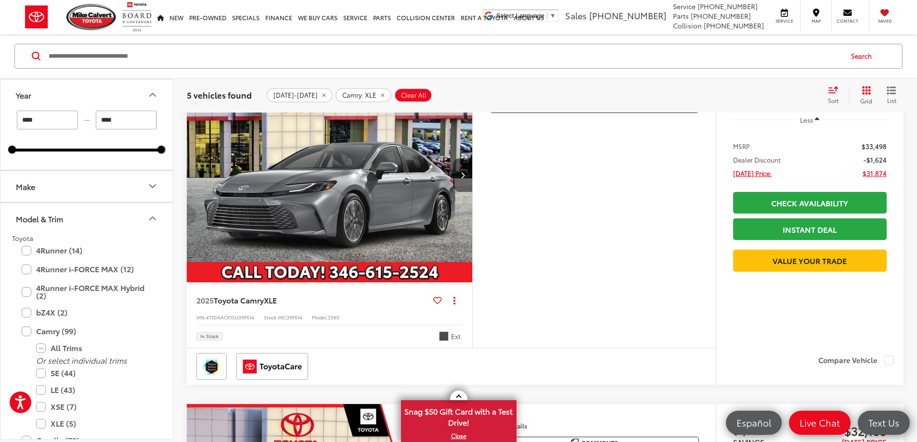
click at [465, 179] on icon "Next image" at bounding box center [463, 175] width 4 height 7
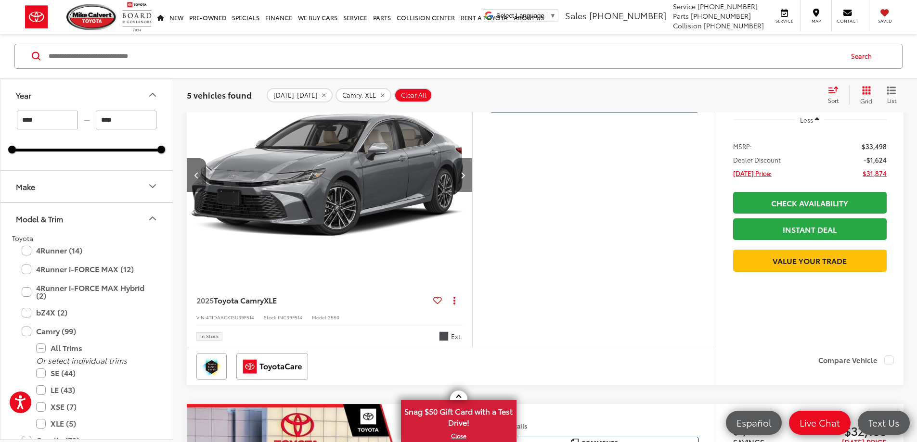
click at [465, 179] on icon "Next image" at bounding box center [463, 175] width 4 height 7
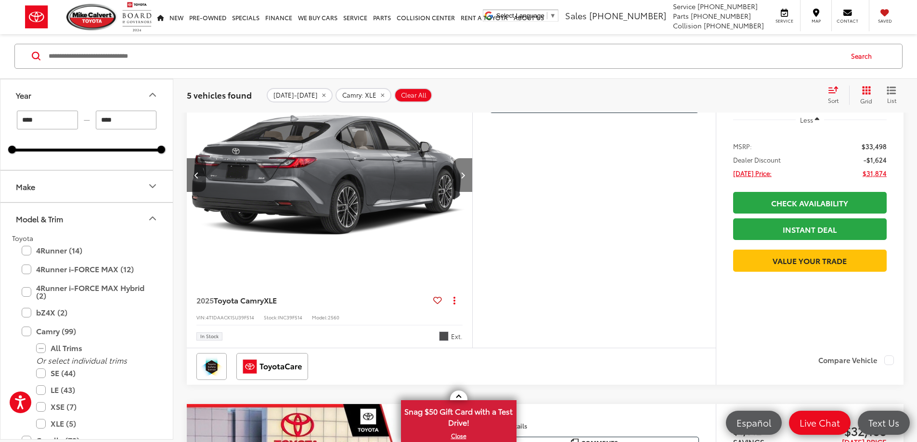
click at [465, 179] on icon "Next image" at bounding box center [463, 175] width 4 height 7
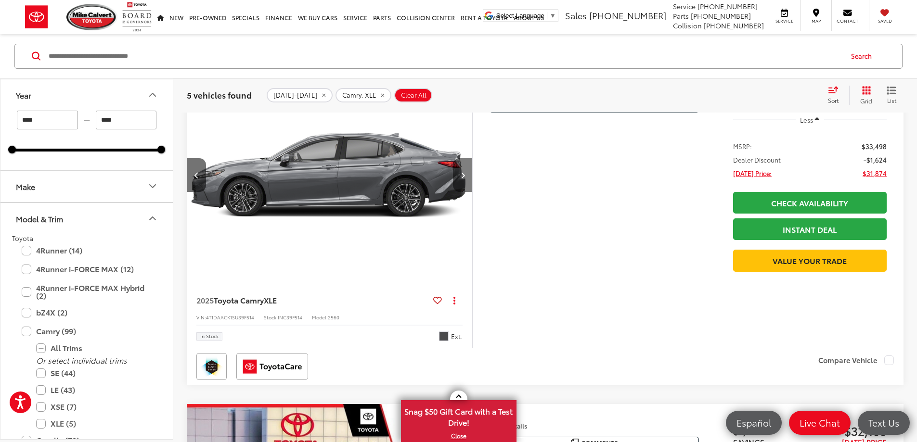
click at [465, 179] on icon "Next image" at bounding box center [463, 175] width 4 height 7
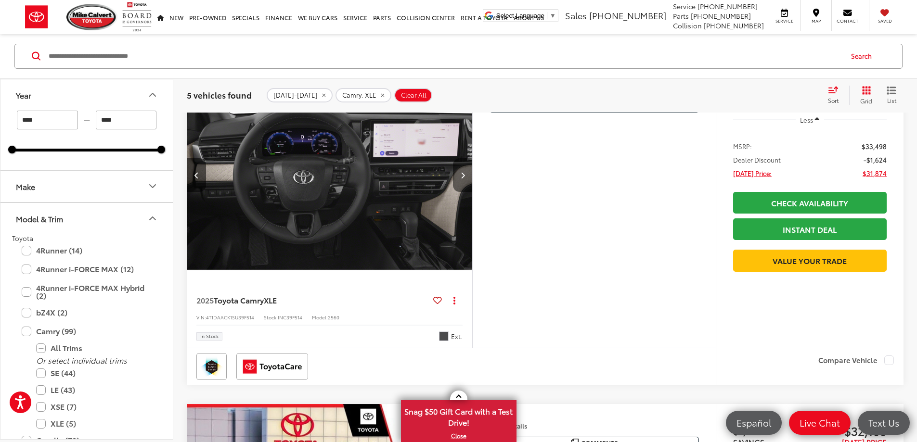
click at [465, 179] on icon "Next image" at bounding box center [463, 175] width 4 height 7
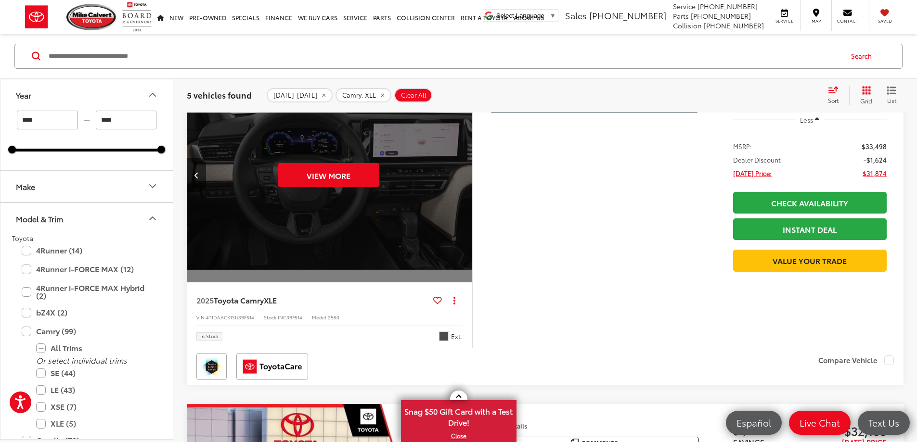
scroll to position [0, 1825]
click at [472, 205] on div "View More" at bounding box center [328, 175] width 287 height 215
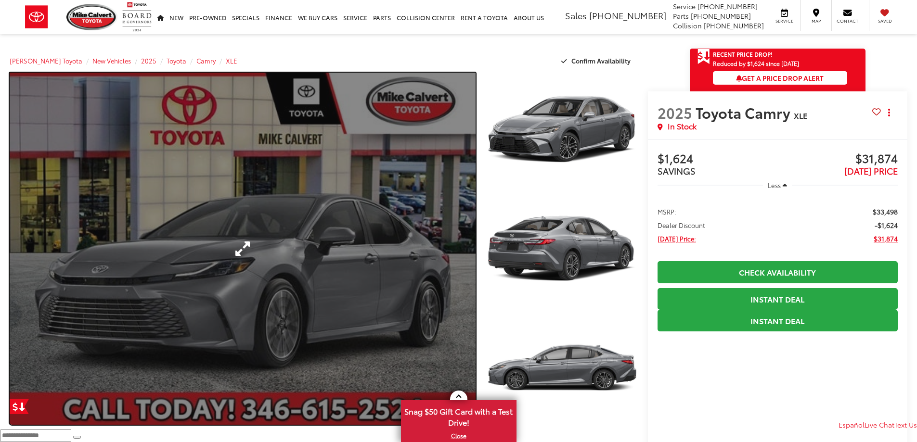
click at [433, 262] on link "Expand Photo 0" at bounding box center [243, 249] width 466 height 352
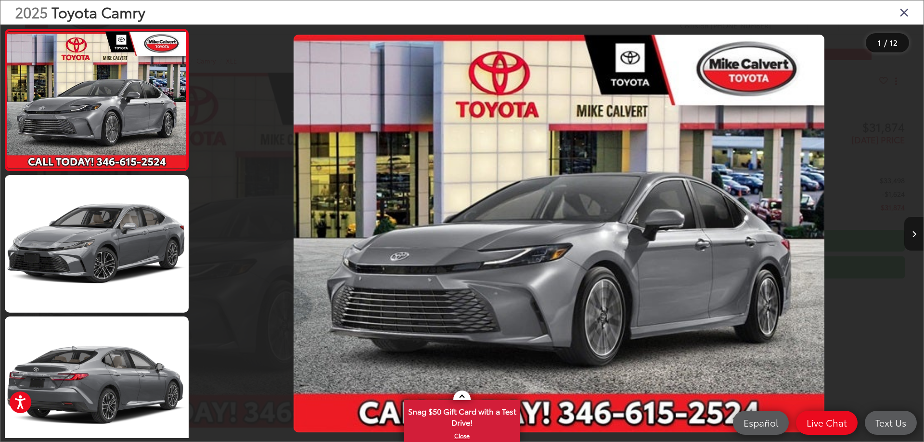
click at [913, 230] on button "Next image" at bounding box center [913, 234] width 19 height 34
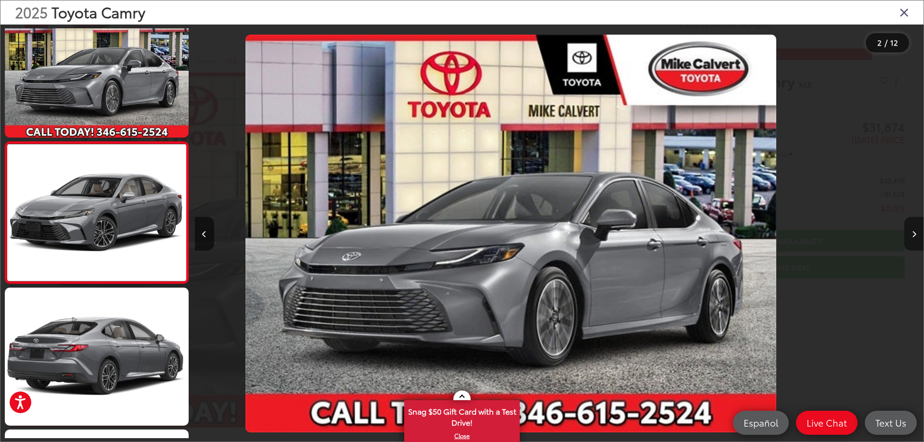
scroll to position [36, 0]
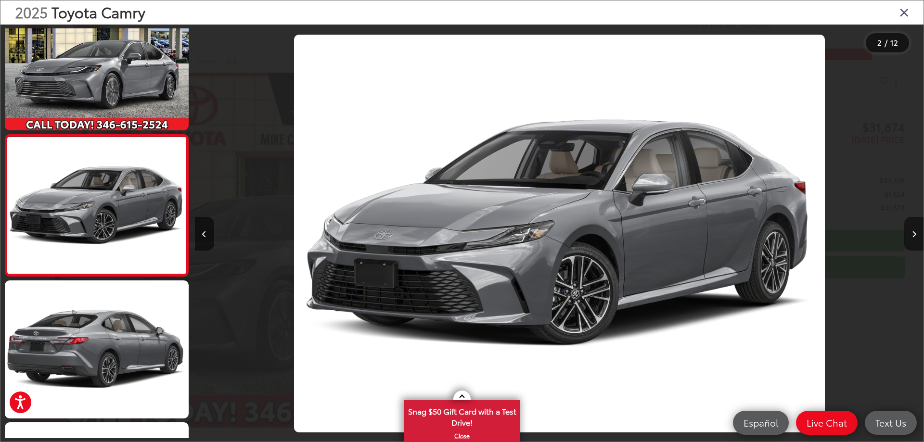
click at [913, 230] on button "Next image" at bounding box center [913, 234] width 19 height 34
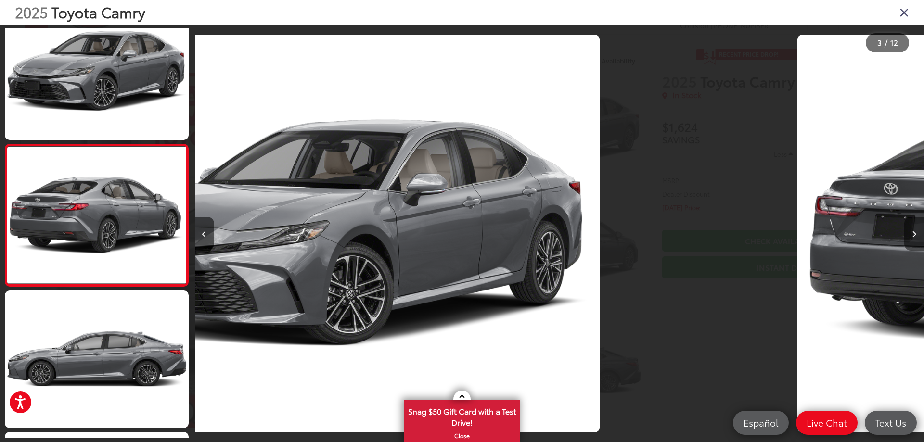
scroll to position [178, 0]
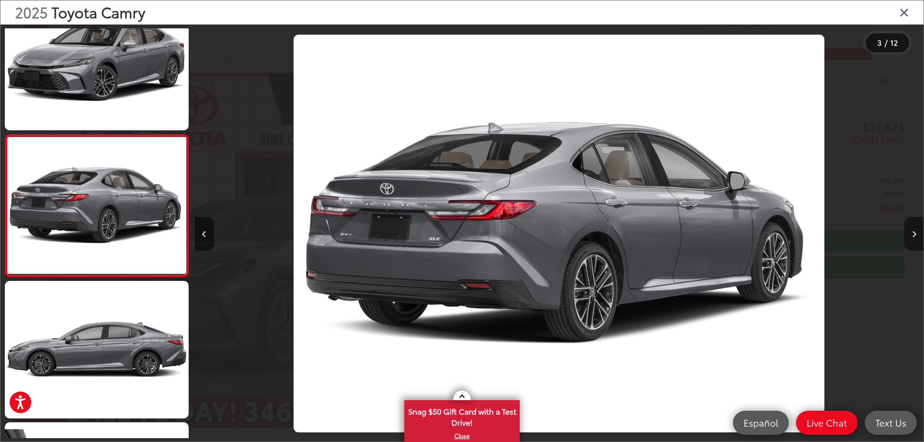
click at [913, 230] on button "Next image" at bounding box center [913, 234] width 19 height 34
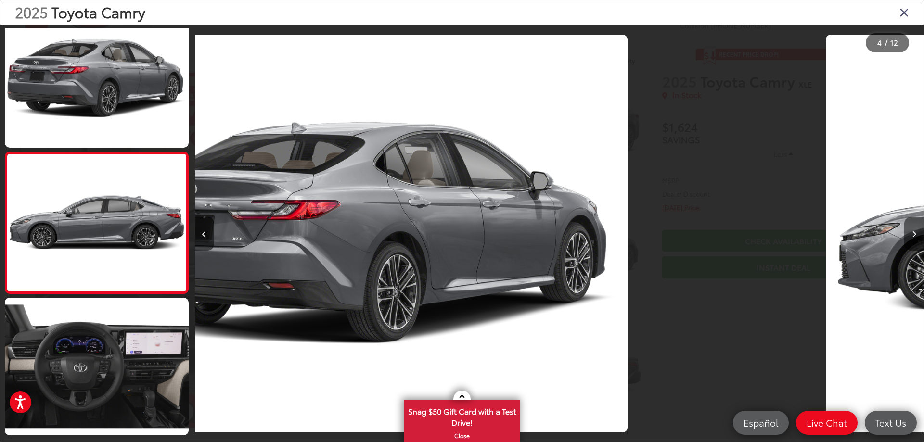
scroll to position [320, 0]
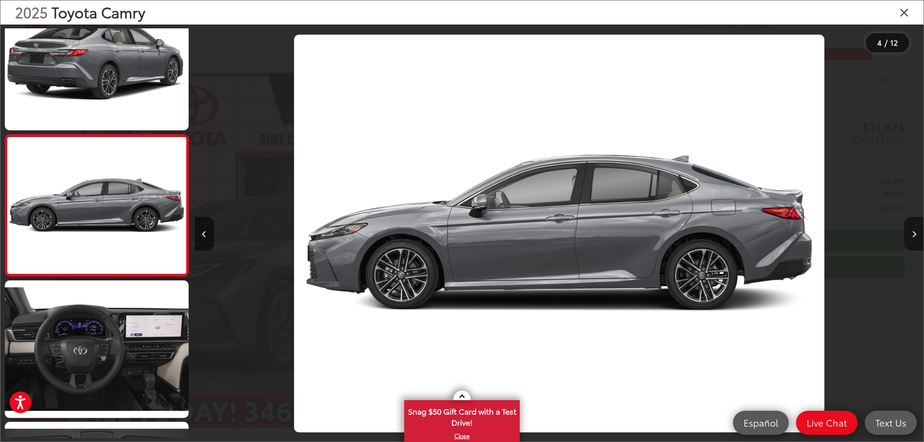
click at [913, 230] on button "Next image" at bounding box center [913, 234] width 19 height 34
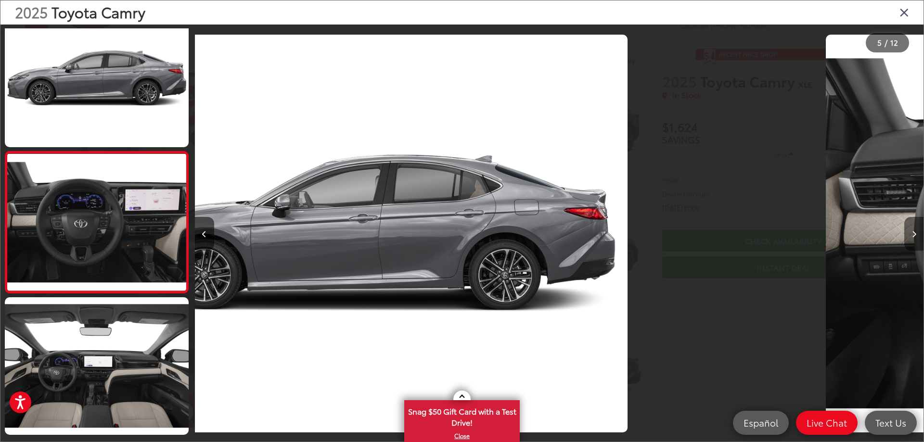
scroll to position [461, 0]
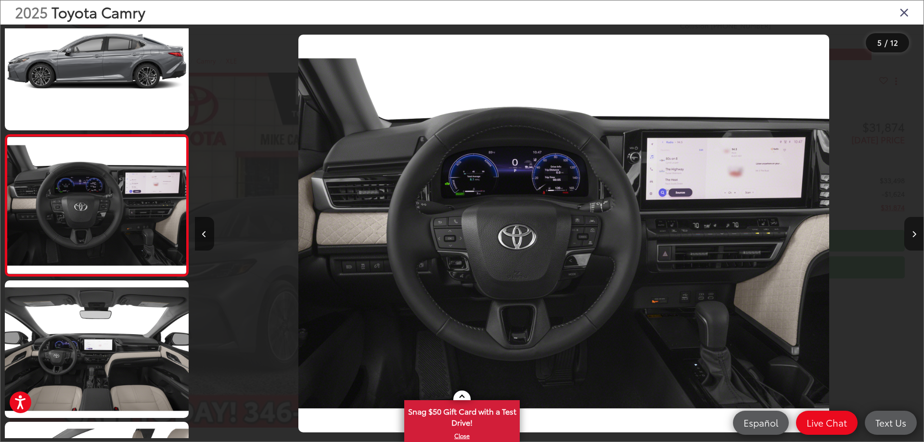
click at [913, 230] on button "Next image" at bounding box center [913, 234] width 19 height 34
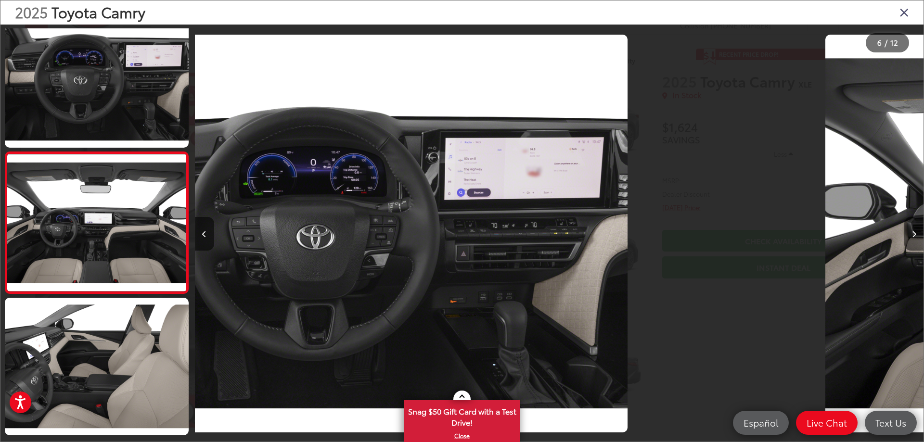
scroll to position [602, 0]
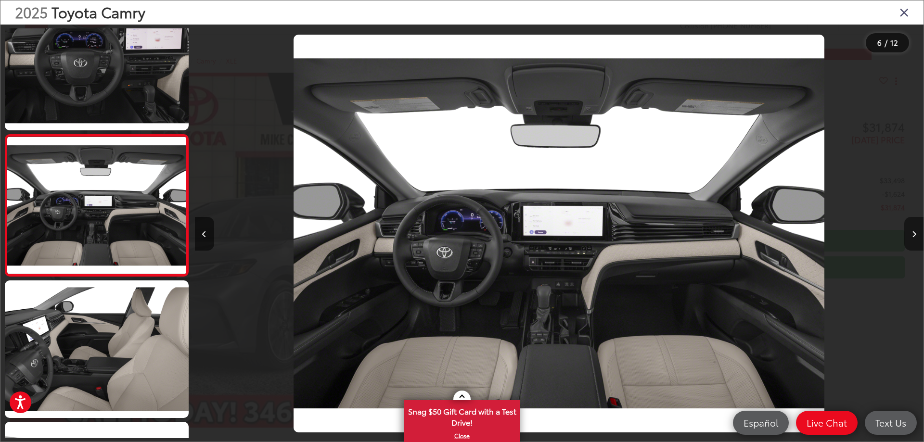
click at [913, 230] on button "Next image" at bounding box center [913, 234] width 19 height 34
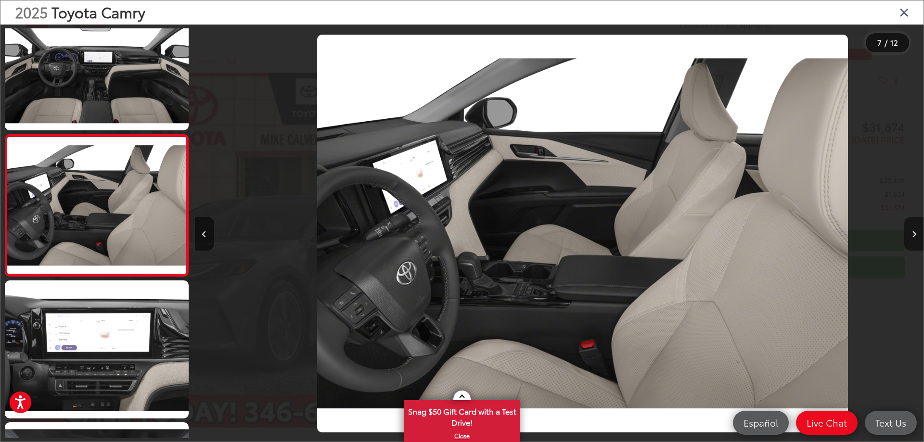
scroll to position [0, 4372]
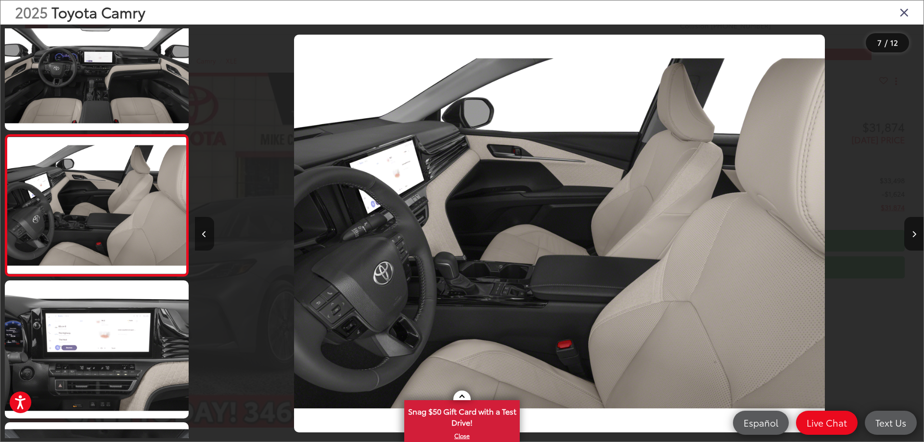
click at [201, 233] on button "Previous image" at bounding box center [204, 234] width 19 height 34
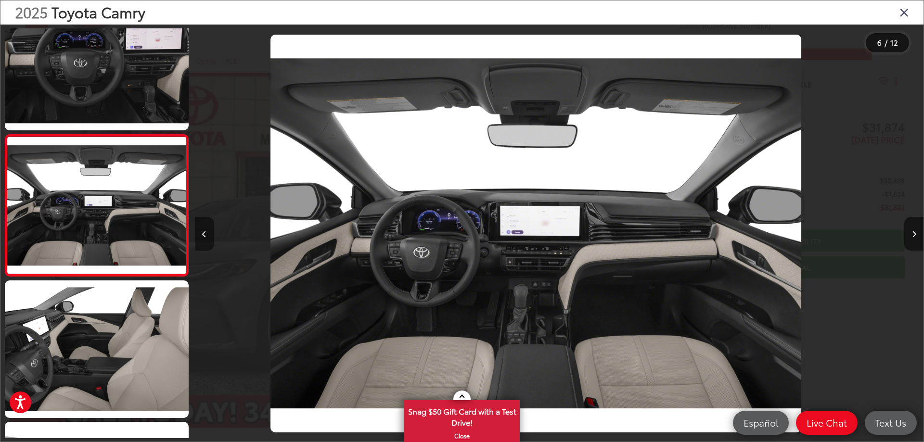
scroll to position [0, 3644]
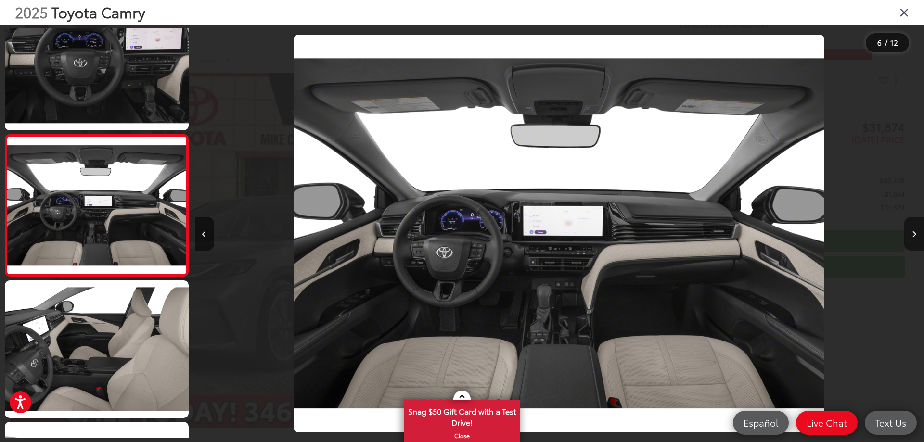
click at [913, 235] on icon "Next image" at bounding box center [914, 234] width 4 height 7
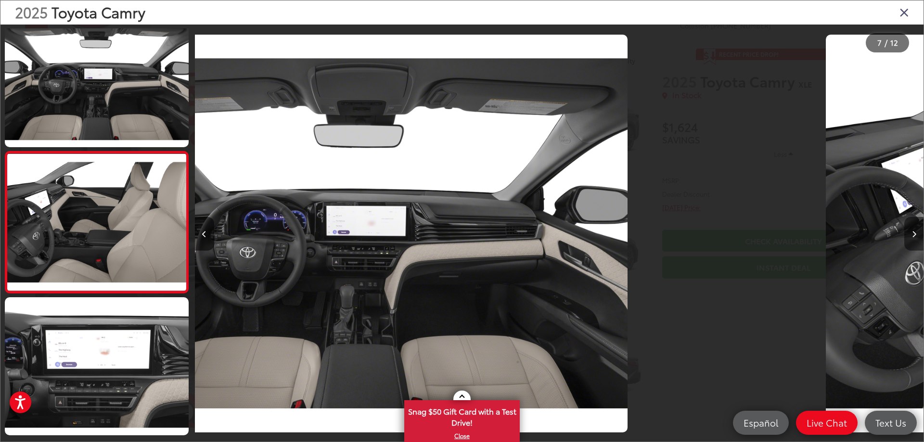
scroll to position [744, 0]
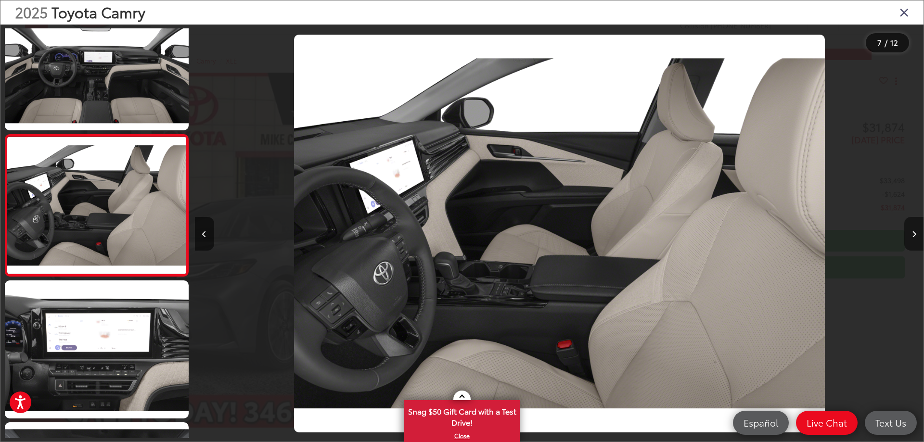
click at [913, 235] on icon "Next image" at bounding box center [914, 234] width 4 height 7
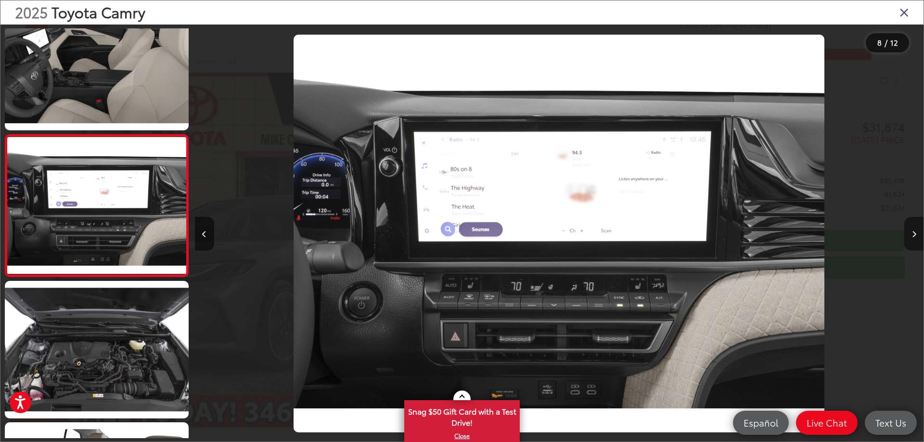
click at [913, 235] on icon "Next image" at bounding box center [914, 234] width 4 height 7
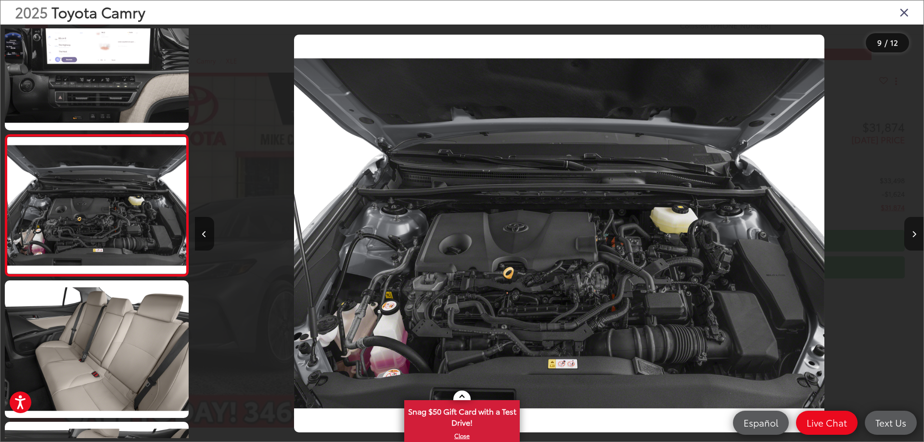
click at [913, 235] on icon "Next image" at bounding box center [914, 234] width 4 height 7
